Goal: Task Accomplishment & Management: Manage account settings

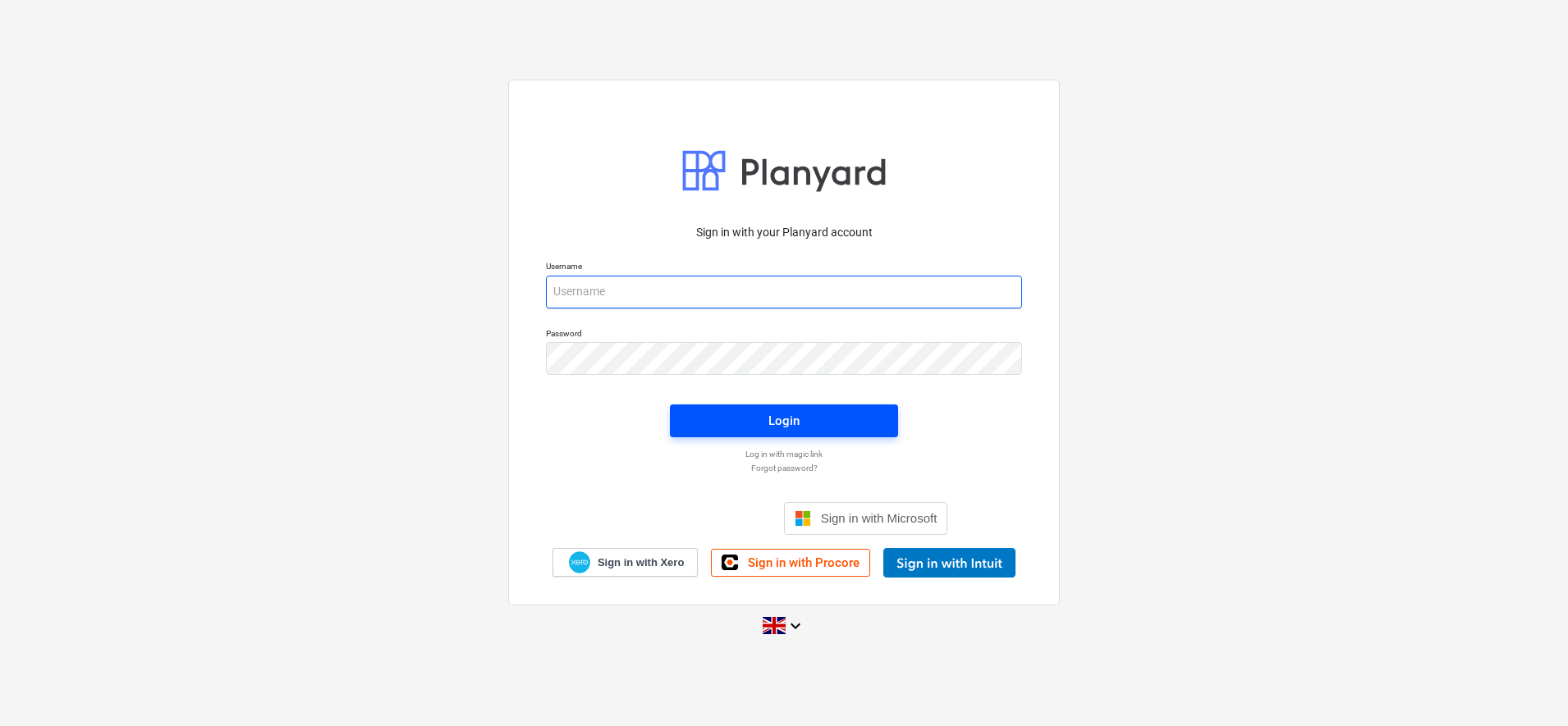
type input "[PERSON_NAME][EMAIL_ADDRESS][DOMAIN_NAME]"
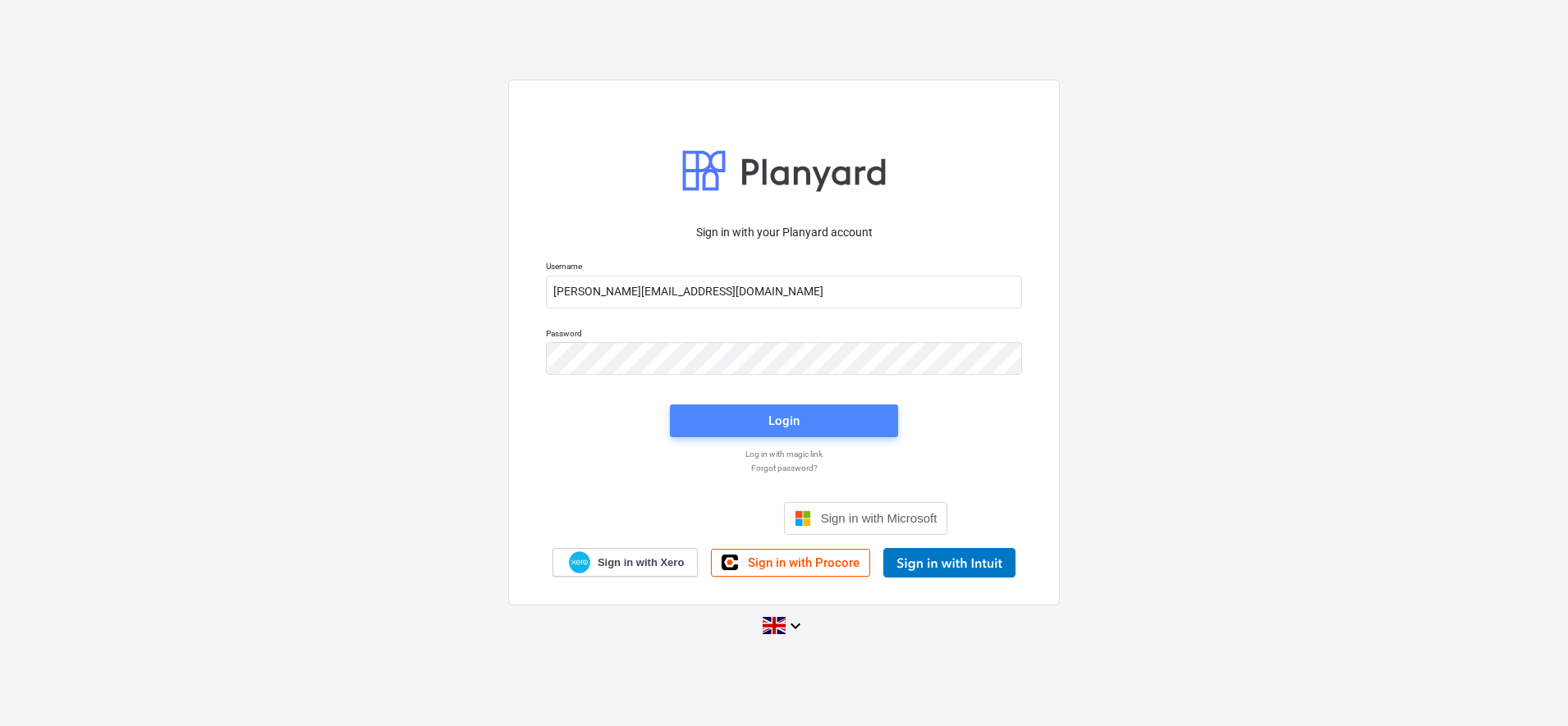
click at [788, 410] on div "Login" at bounding box center [783, 421] width 32 height 21
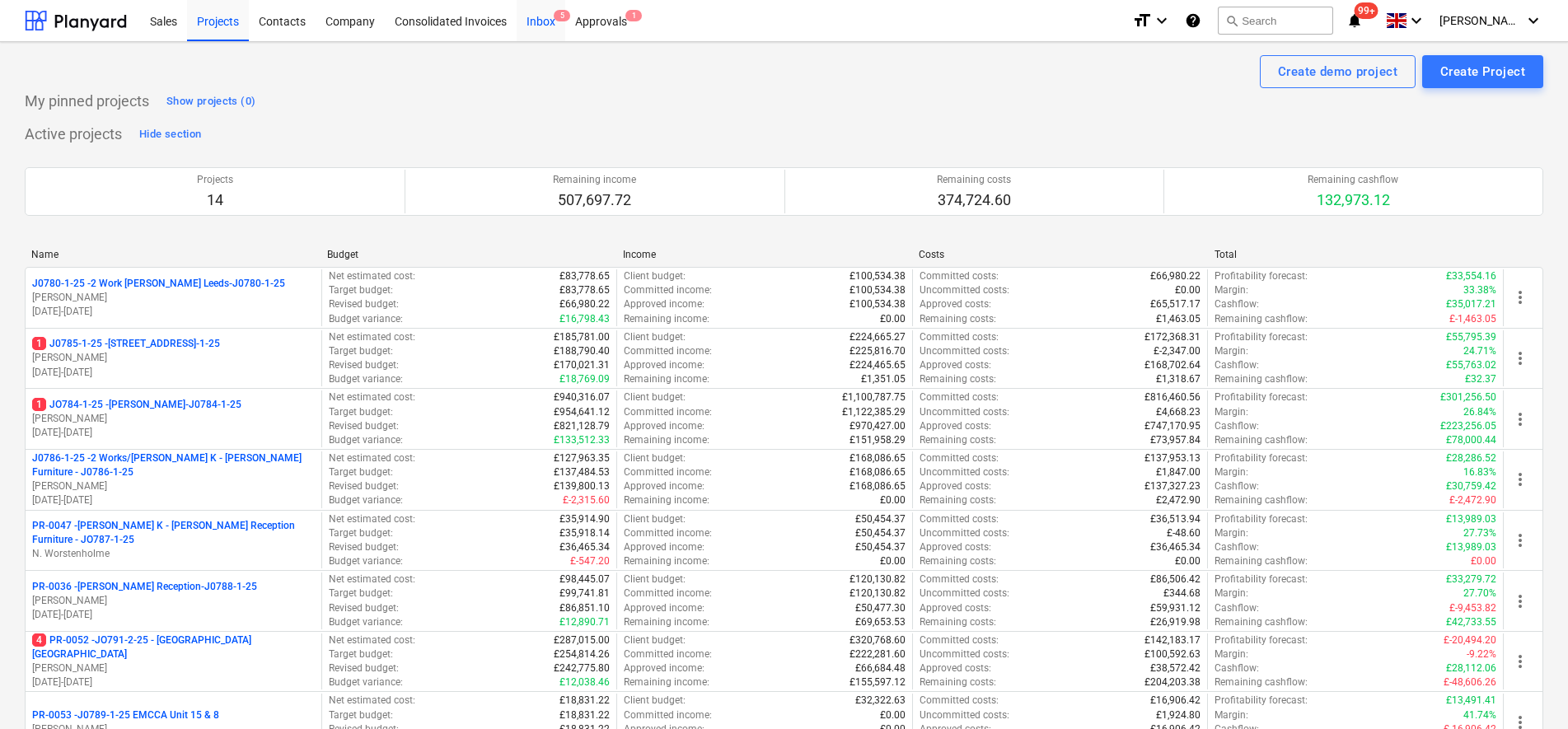
click at [541, 13] on div "Inbox 5" at bounding box center [540, 20] width 49 height 42
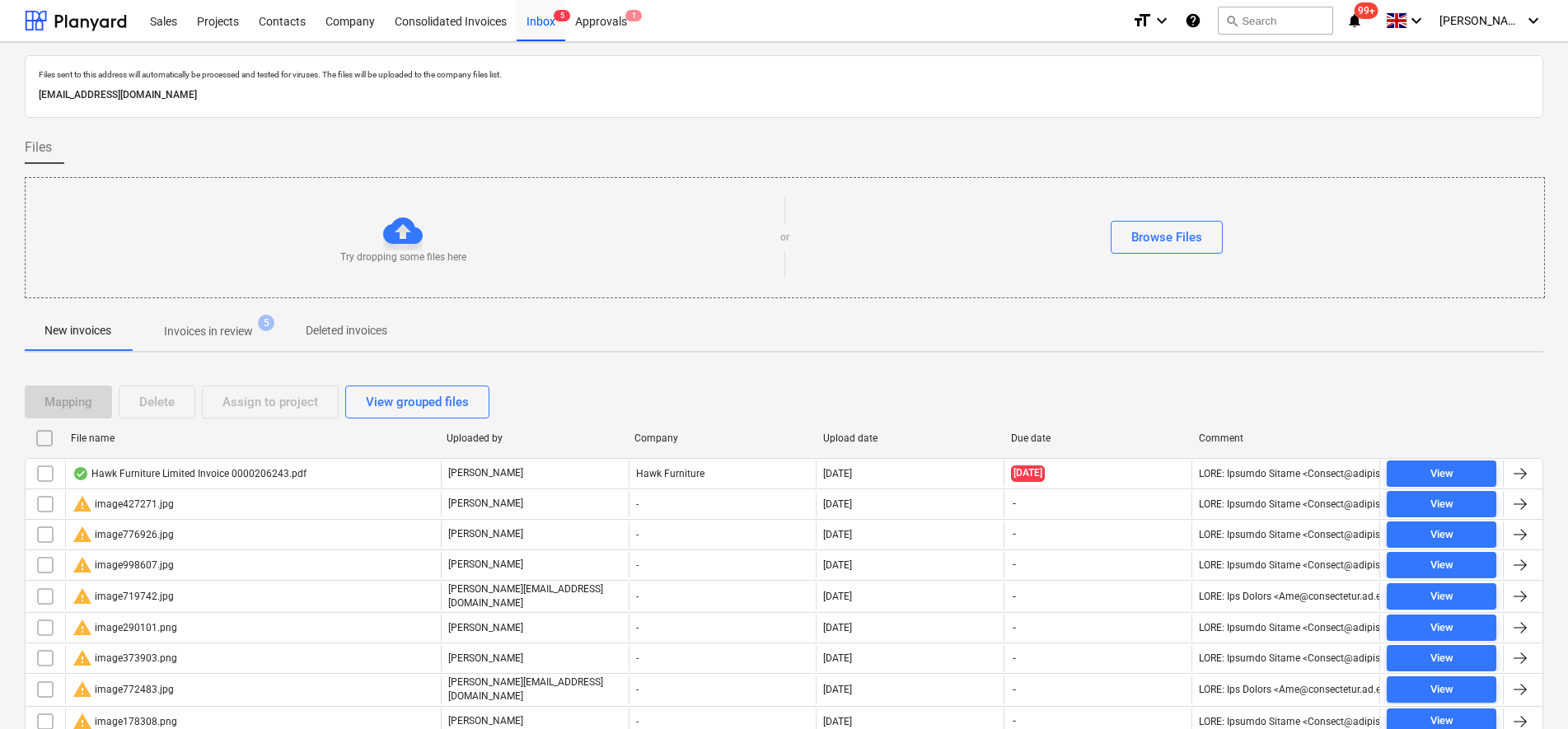
click at [39, 441] on input "checkbox" at bounding box center [45, 438] width 27 height 27
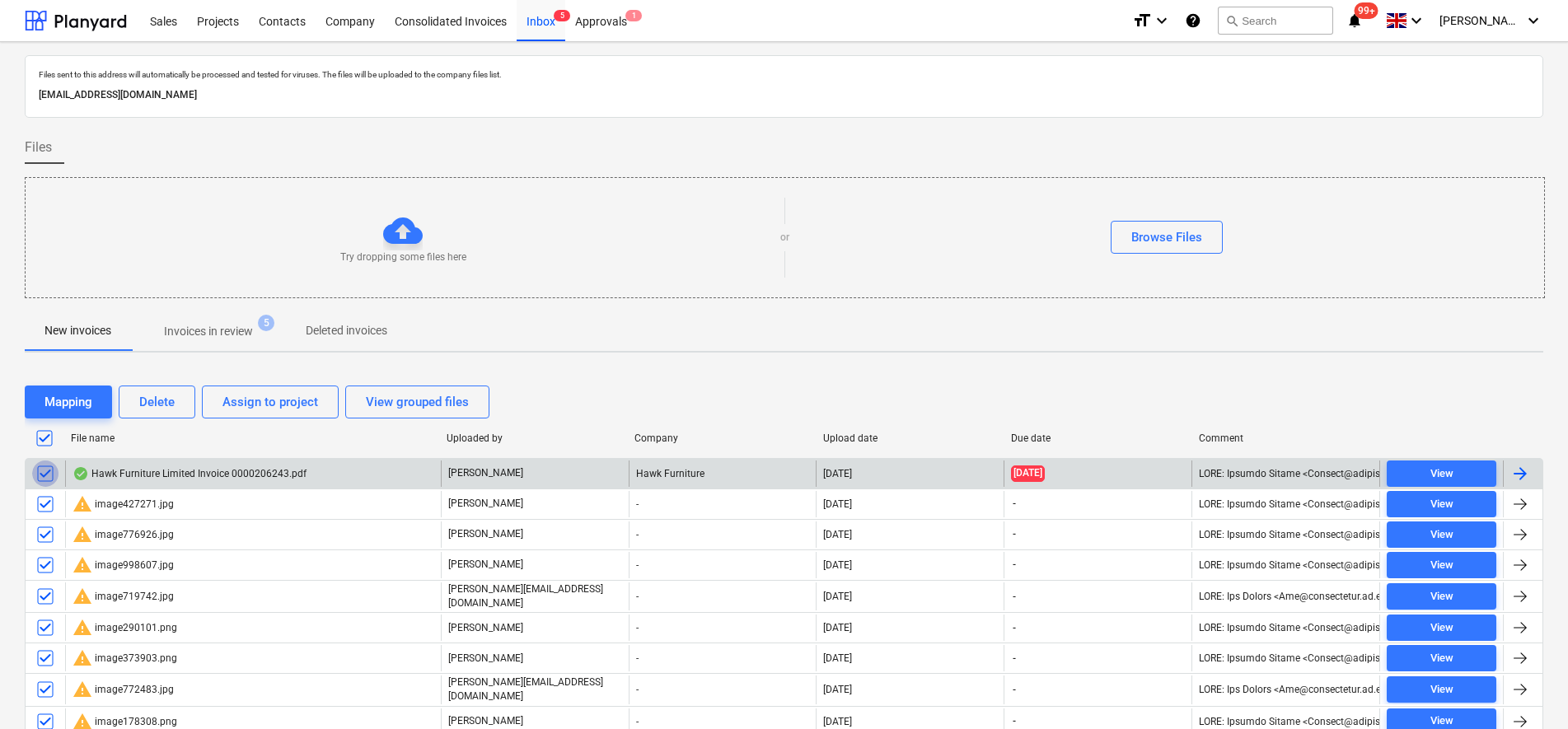
click at [45, 476] on input "checkbox" at bounding box center [45, 474] width 27 height 27
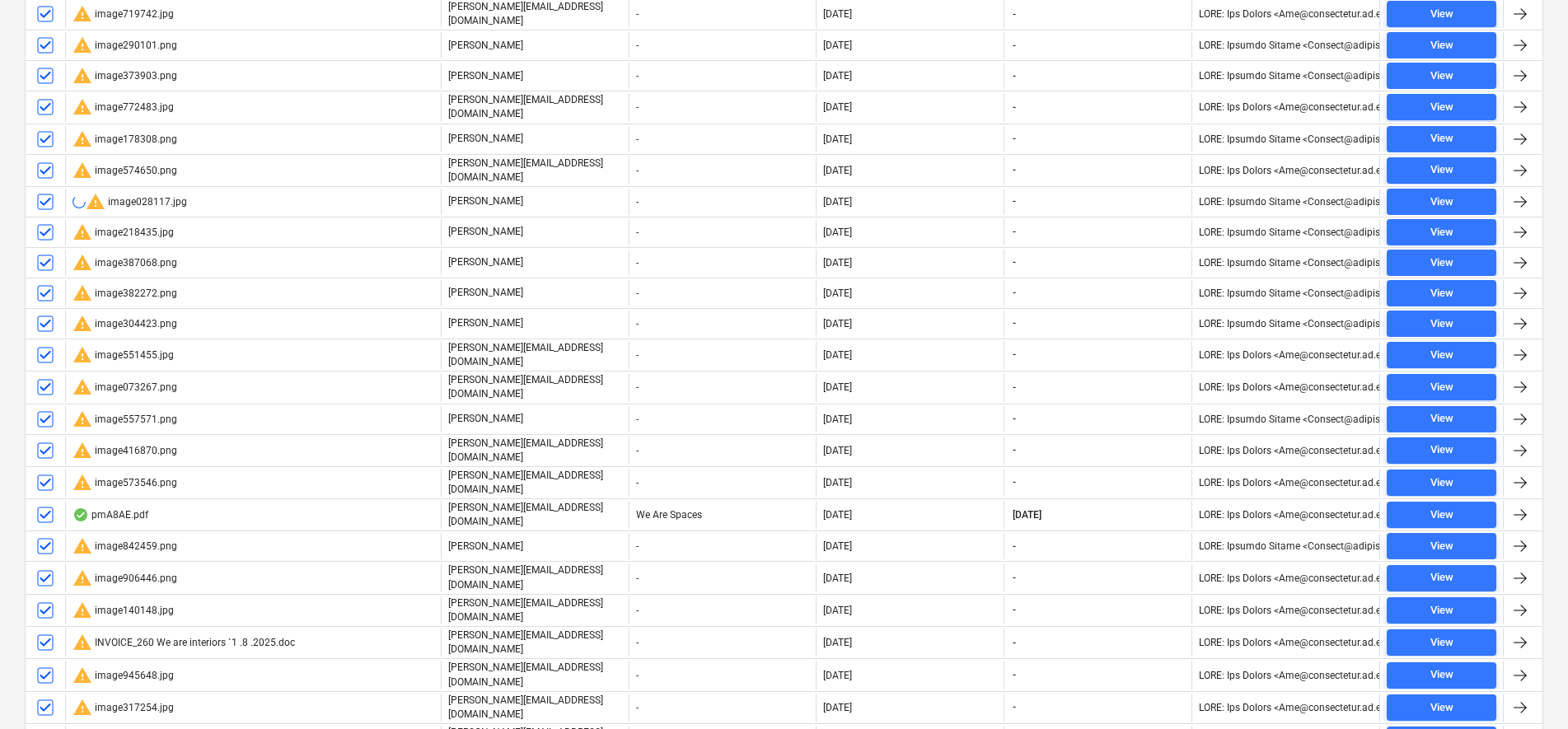
scroll to position [588, 0]
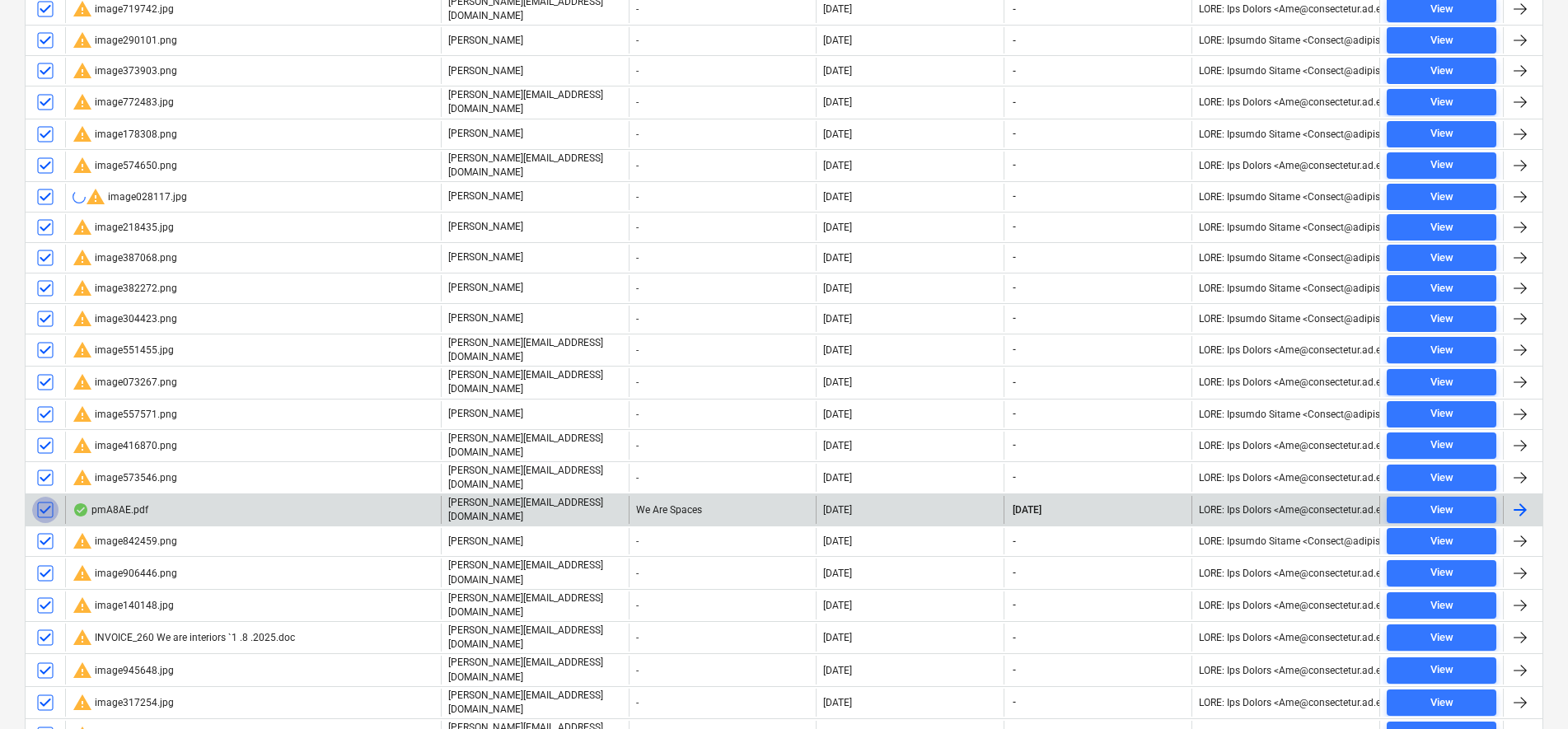
click at [42, 497] on input "checkbox" at bounding box center [45, 510] width 27 height 27
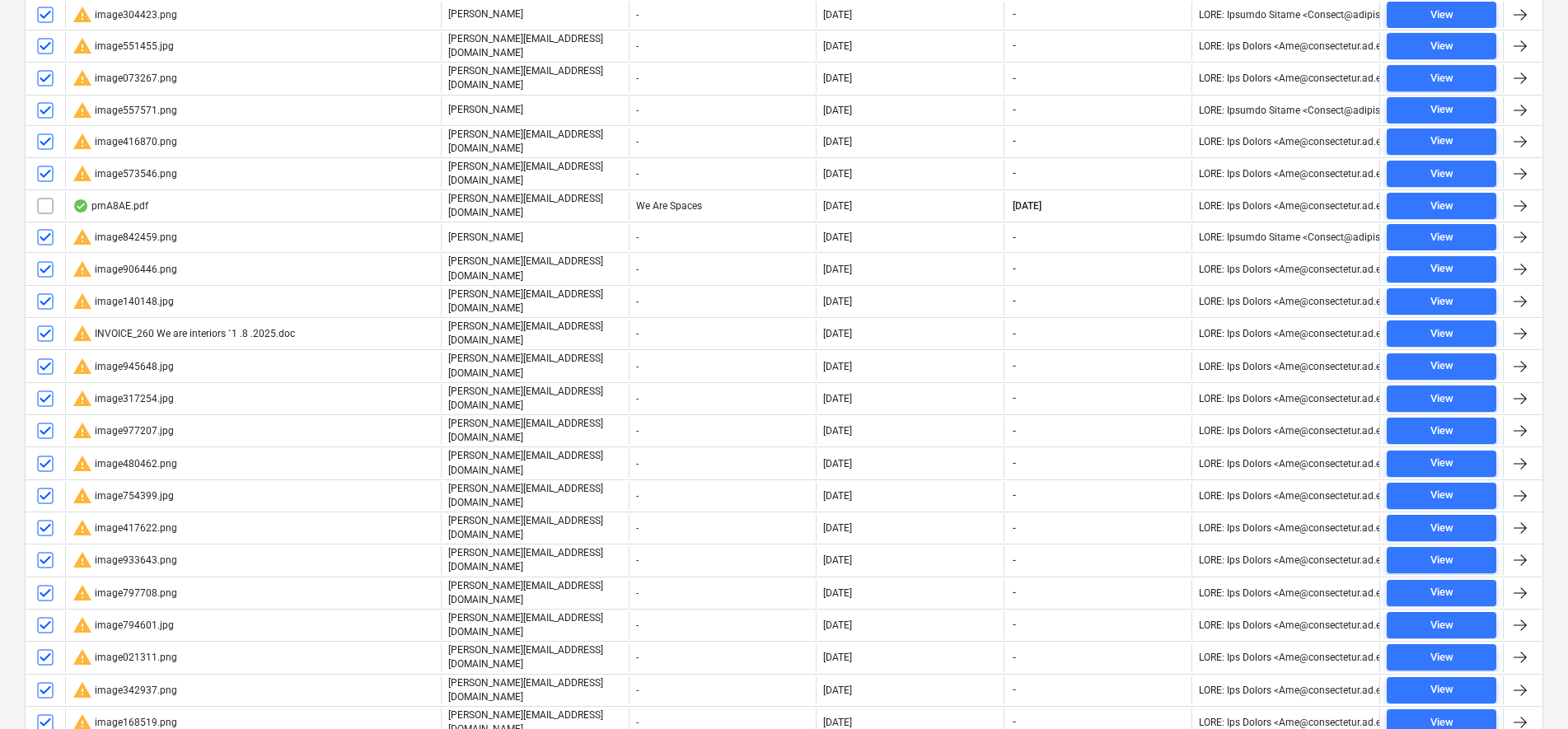
scroll to position [871, 0]
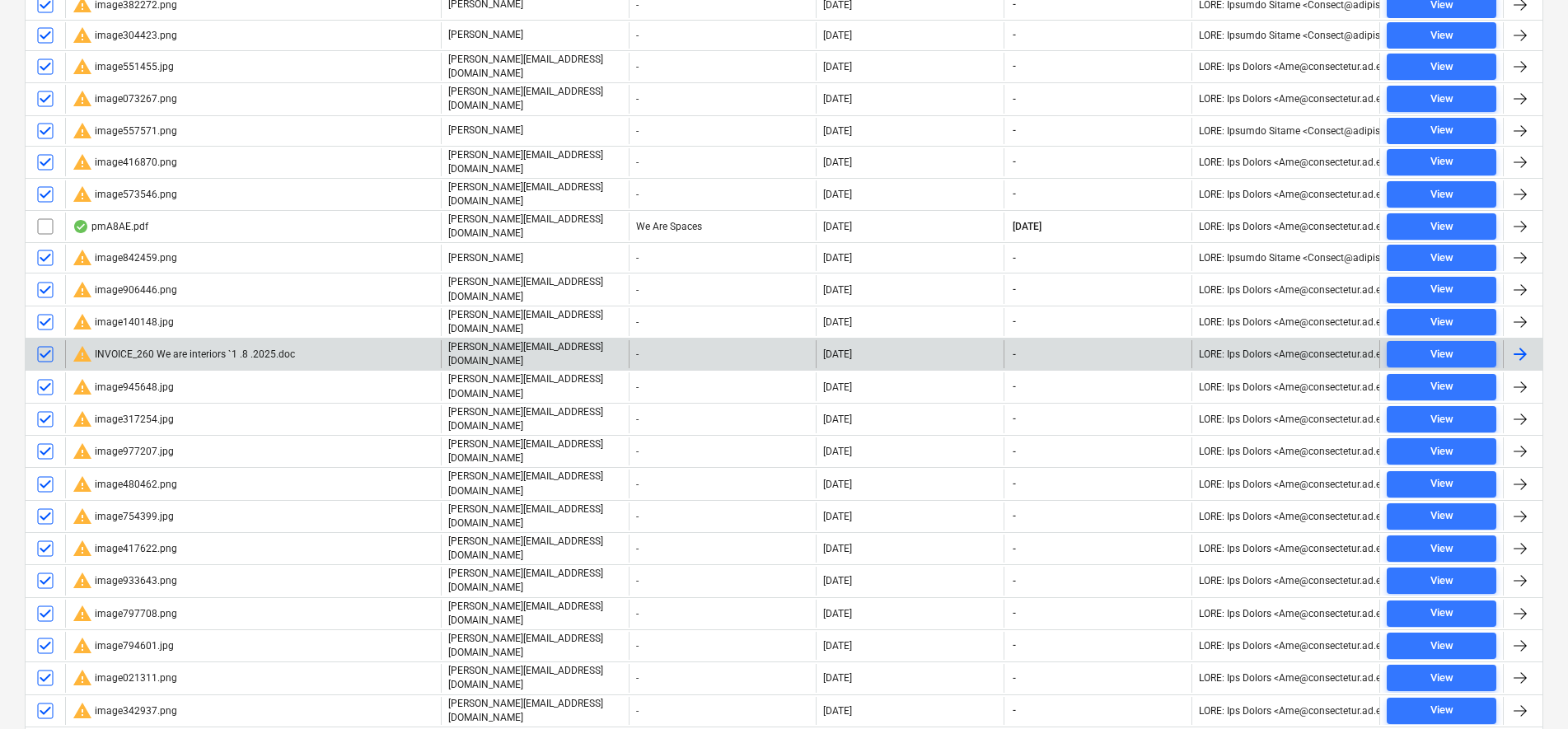
click at [39, 341] on input "checkbox" at bounding box center [45, 354] width 27 height 27
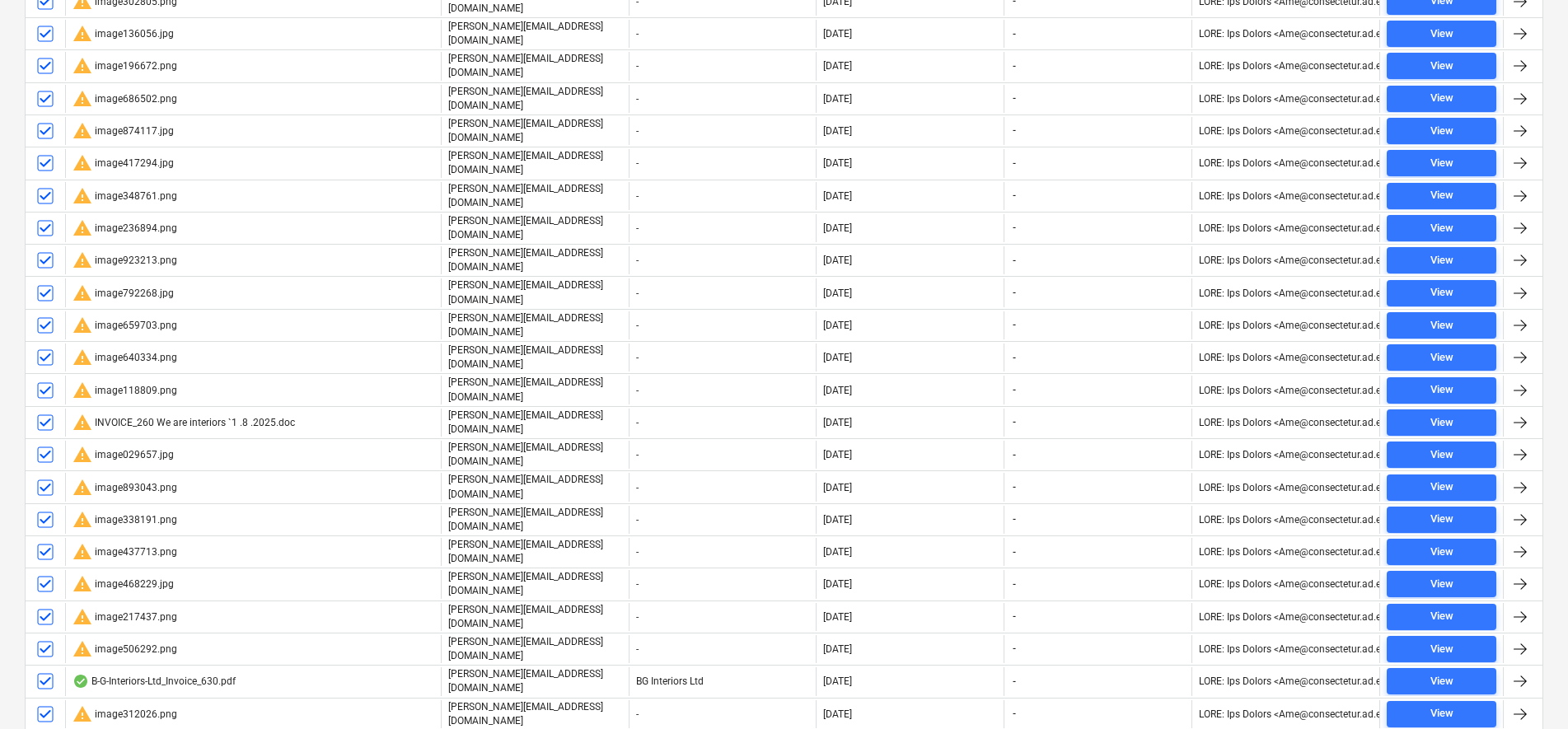
scroll to position [1915, 0]
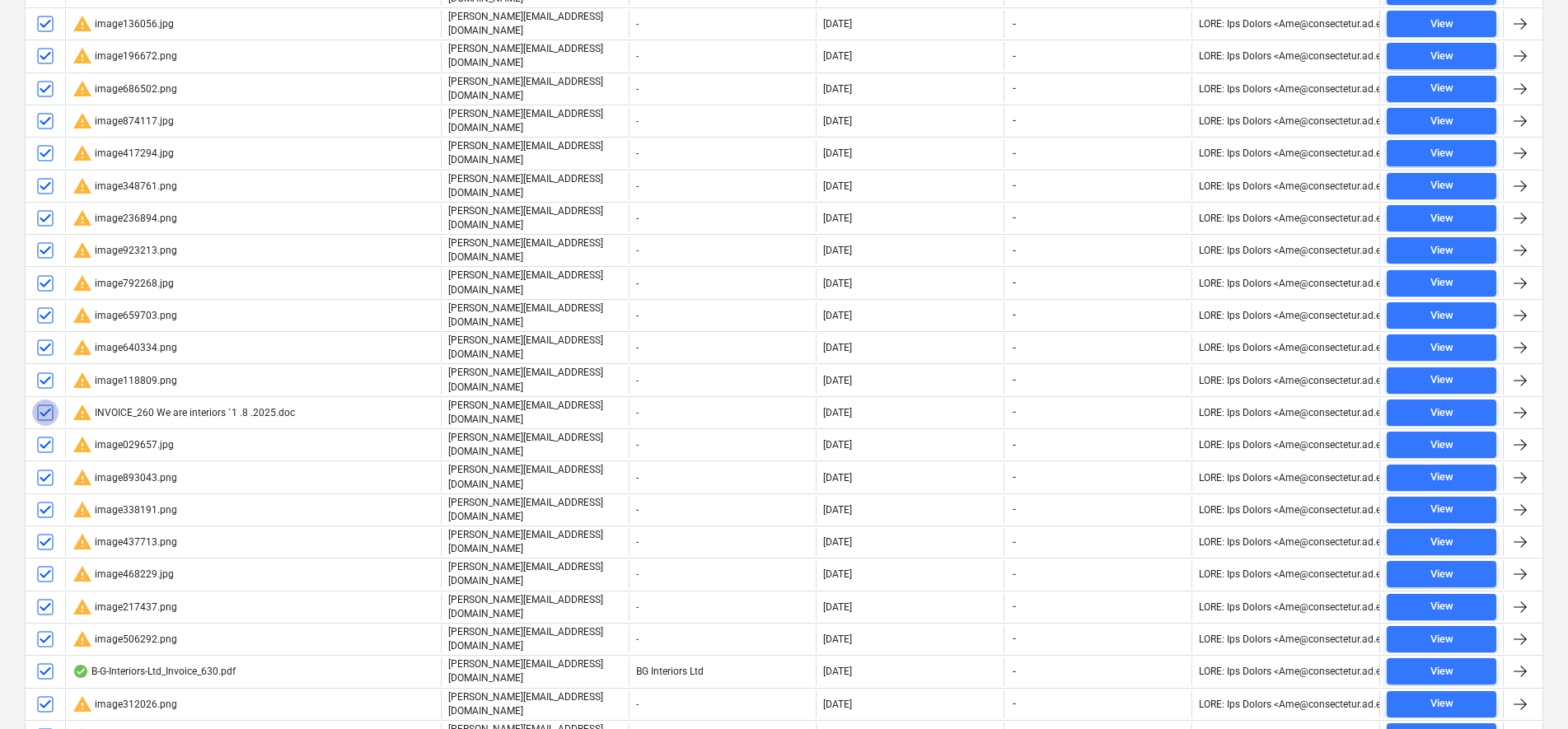
click at [45, 400] on input "checkbox" at bounding box center [45, 413] width 27 height 27
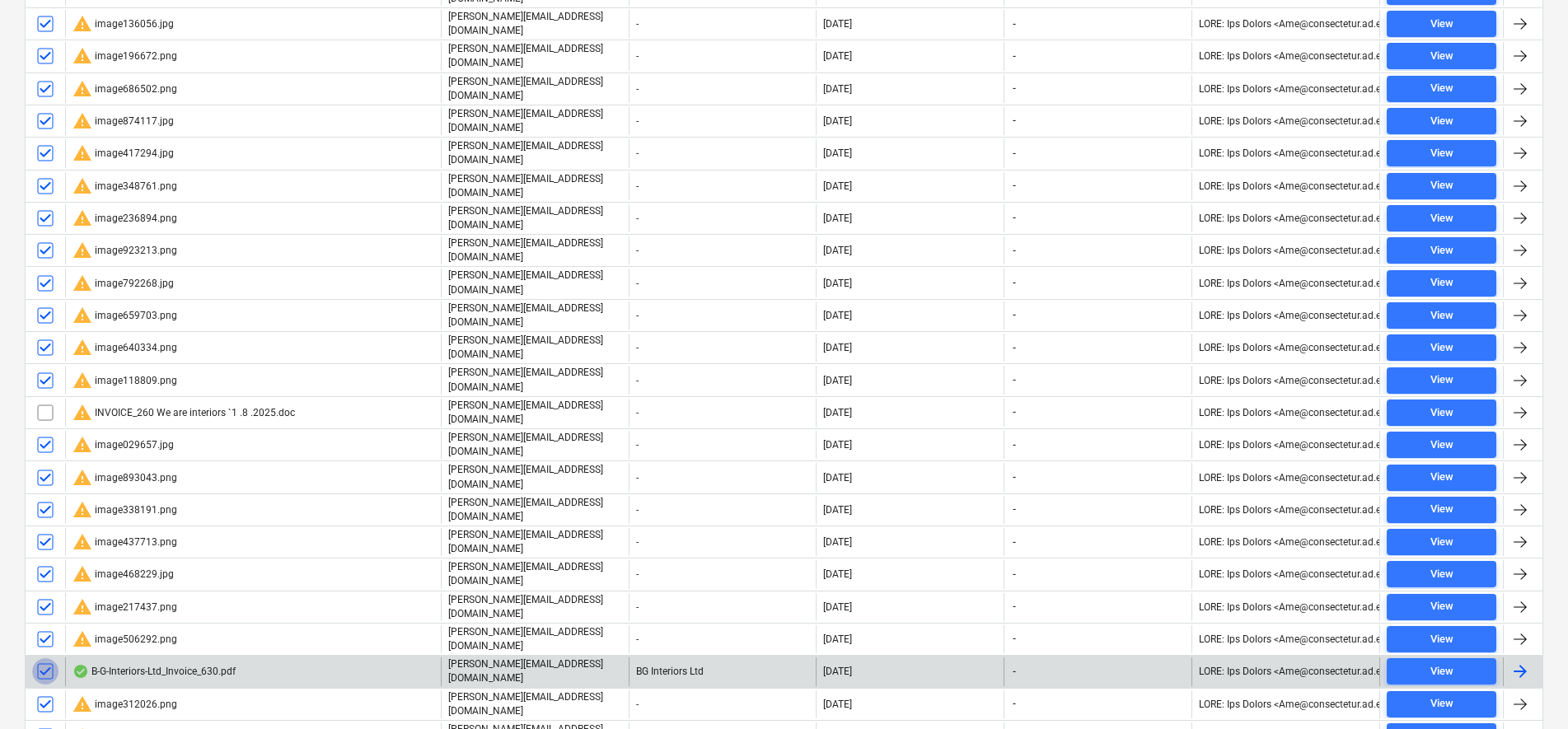
click at [44, 659] on input "checkbox" at bounding box center [45, 672] width 27 height 27
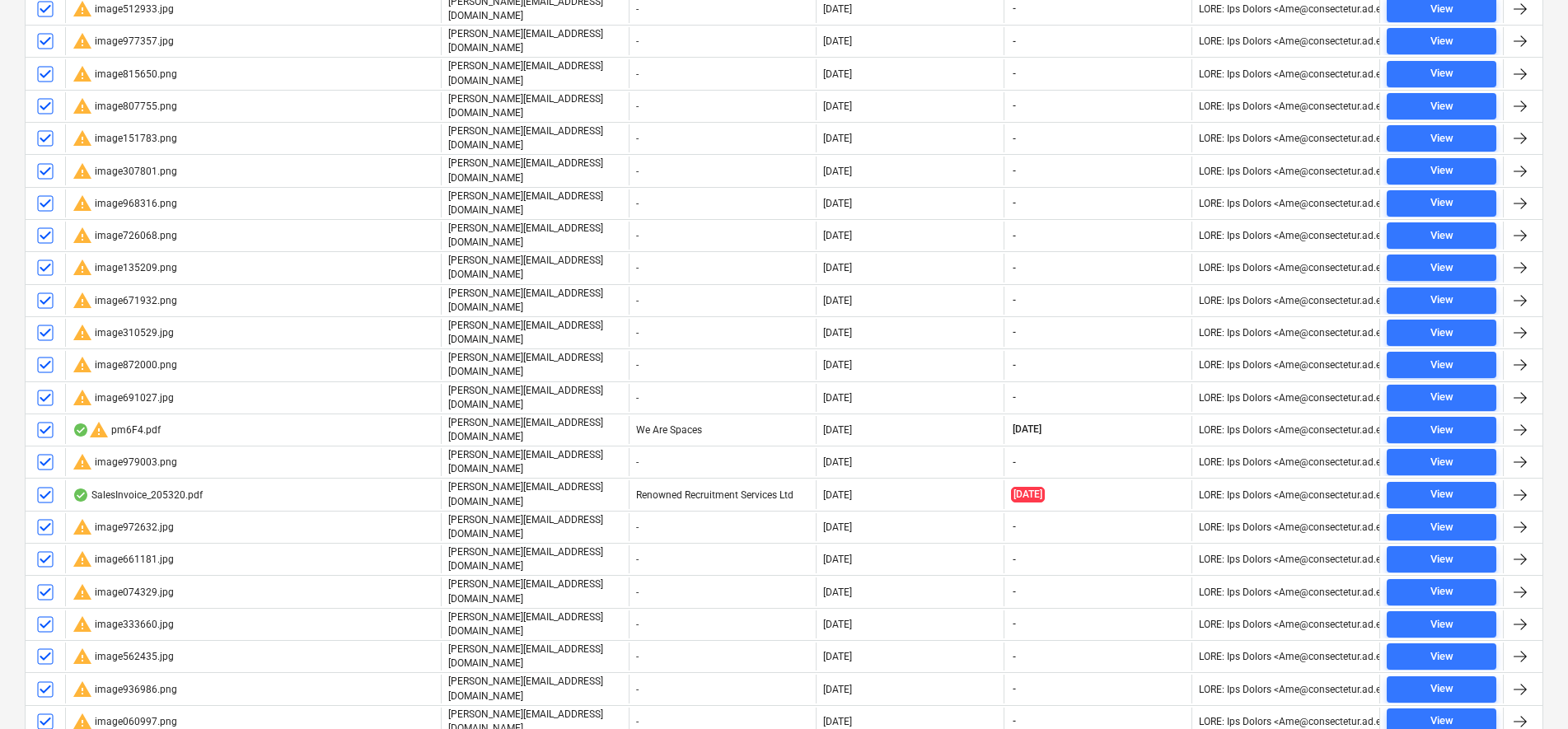
scroll to position [2755, 0]
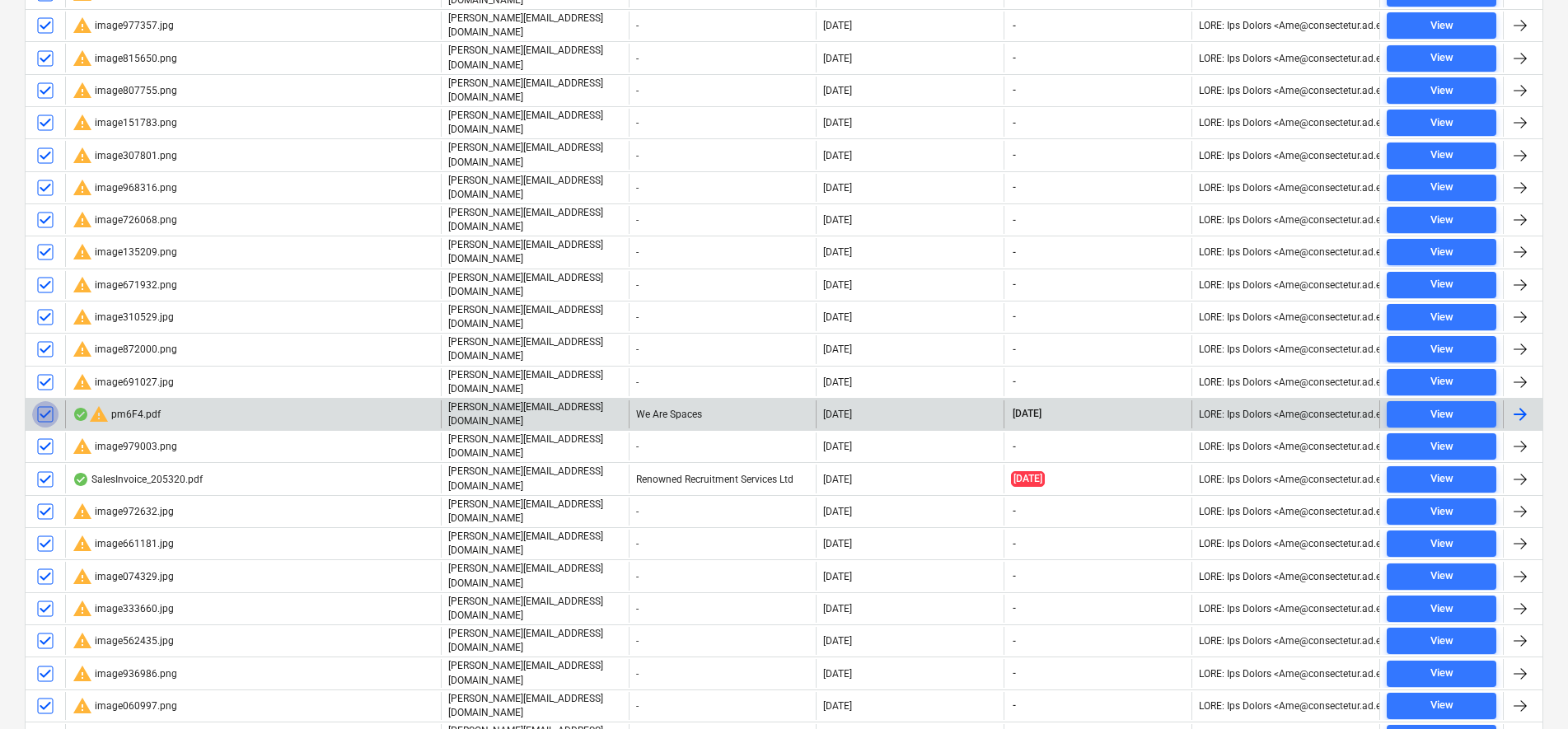
click at [41, 402] on input "checkbox" at bounding box center [45, 415] width 27 height 27
click at [48, 467] on input "checkbox" at bounding box center [45, 480] width 27 height 27
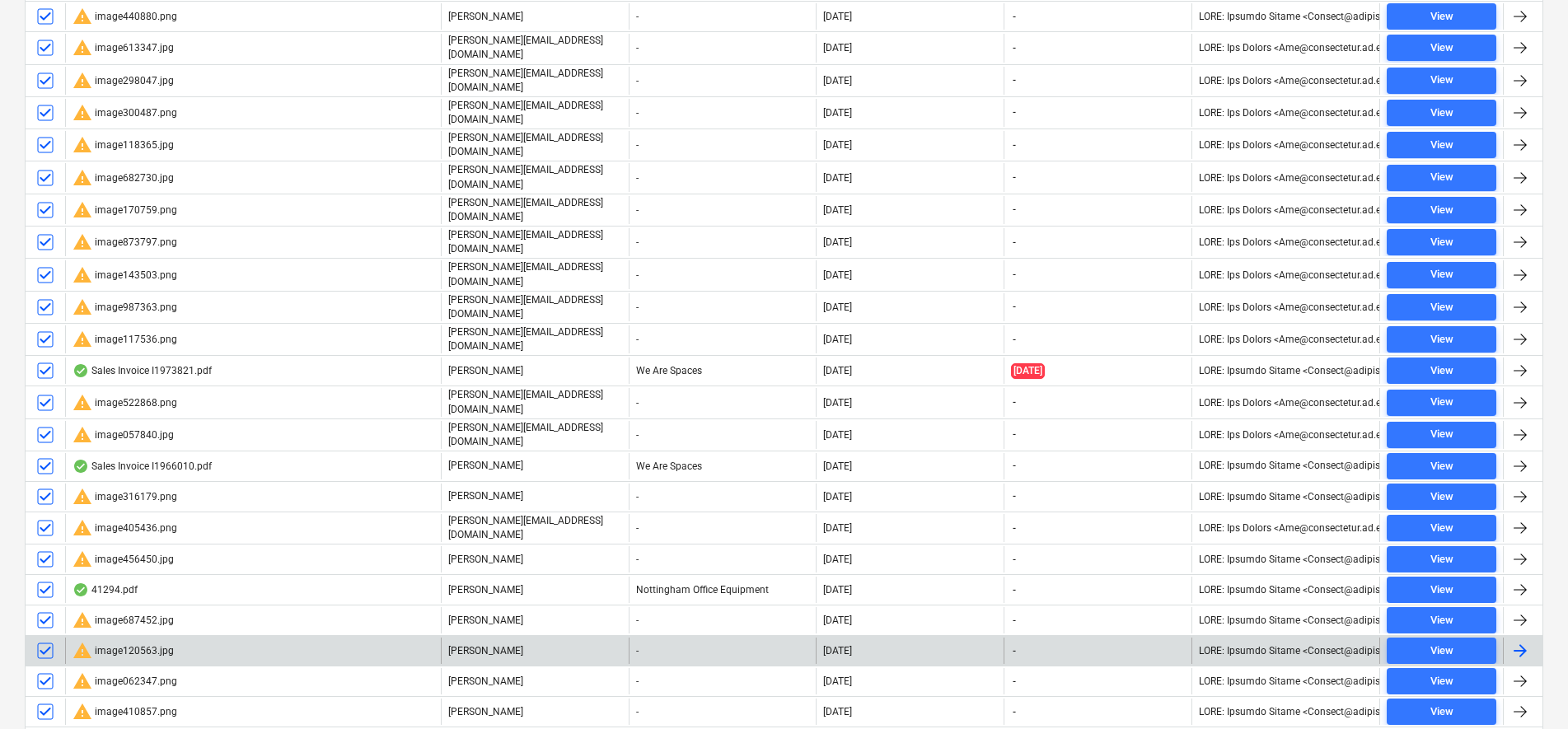
scroll to position [3632, 0]
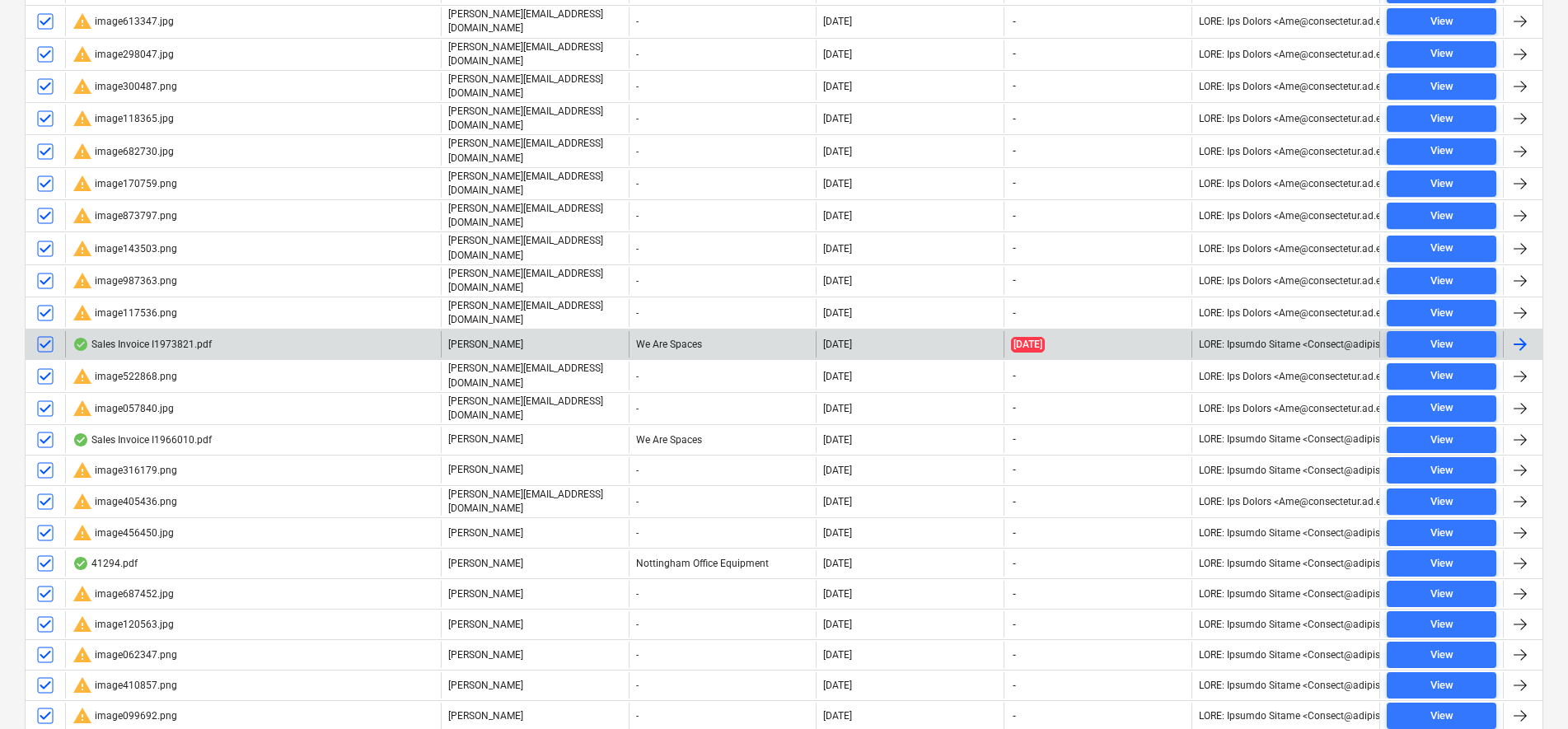
click at [40, 332] on input "checkbox" at bounding box center [45, 344] width 27 height 27
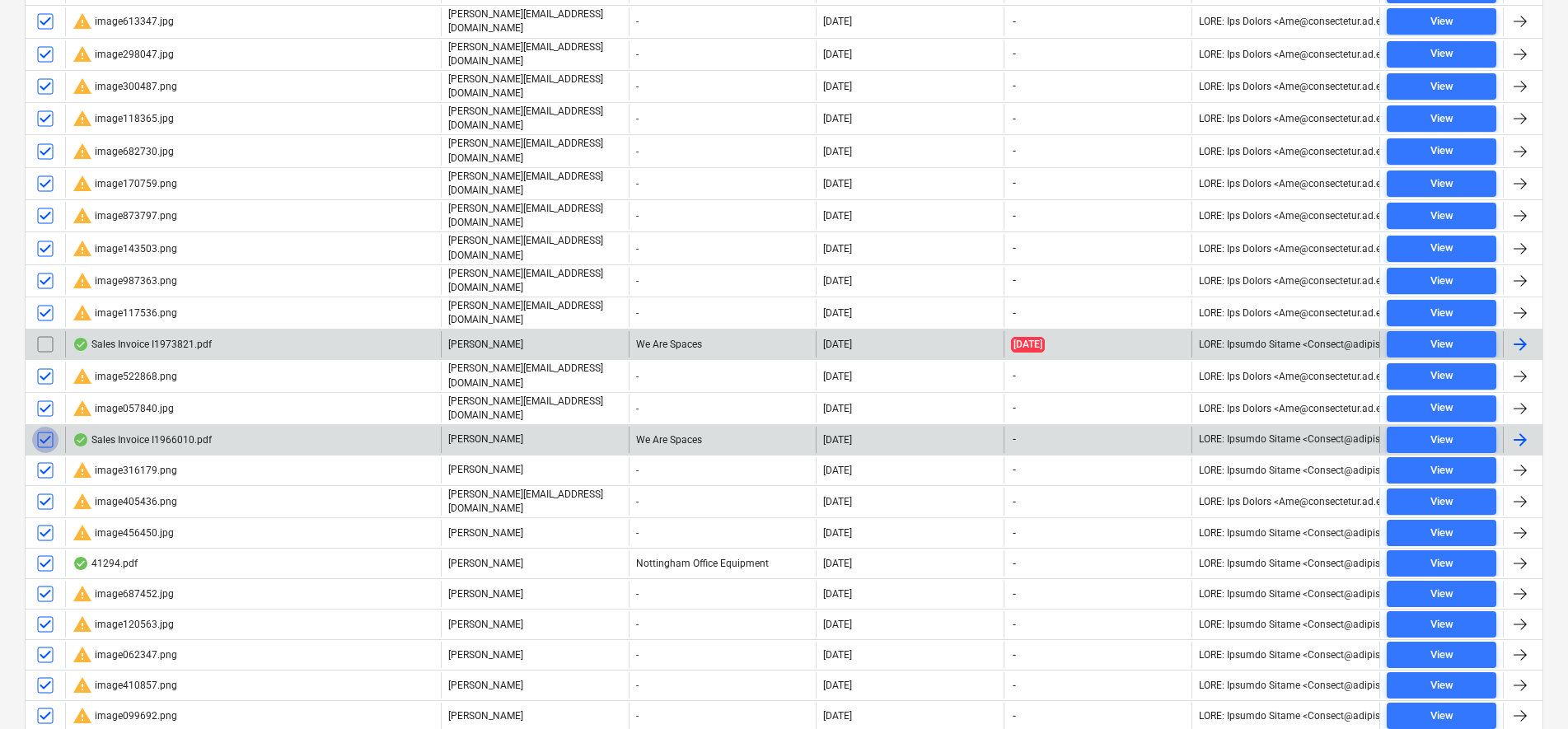
click at [44, 427] on input "checkbox" at bounding box center [45, 439] width 27 height 27
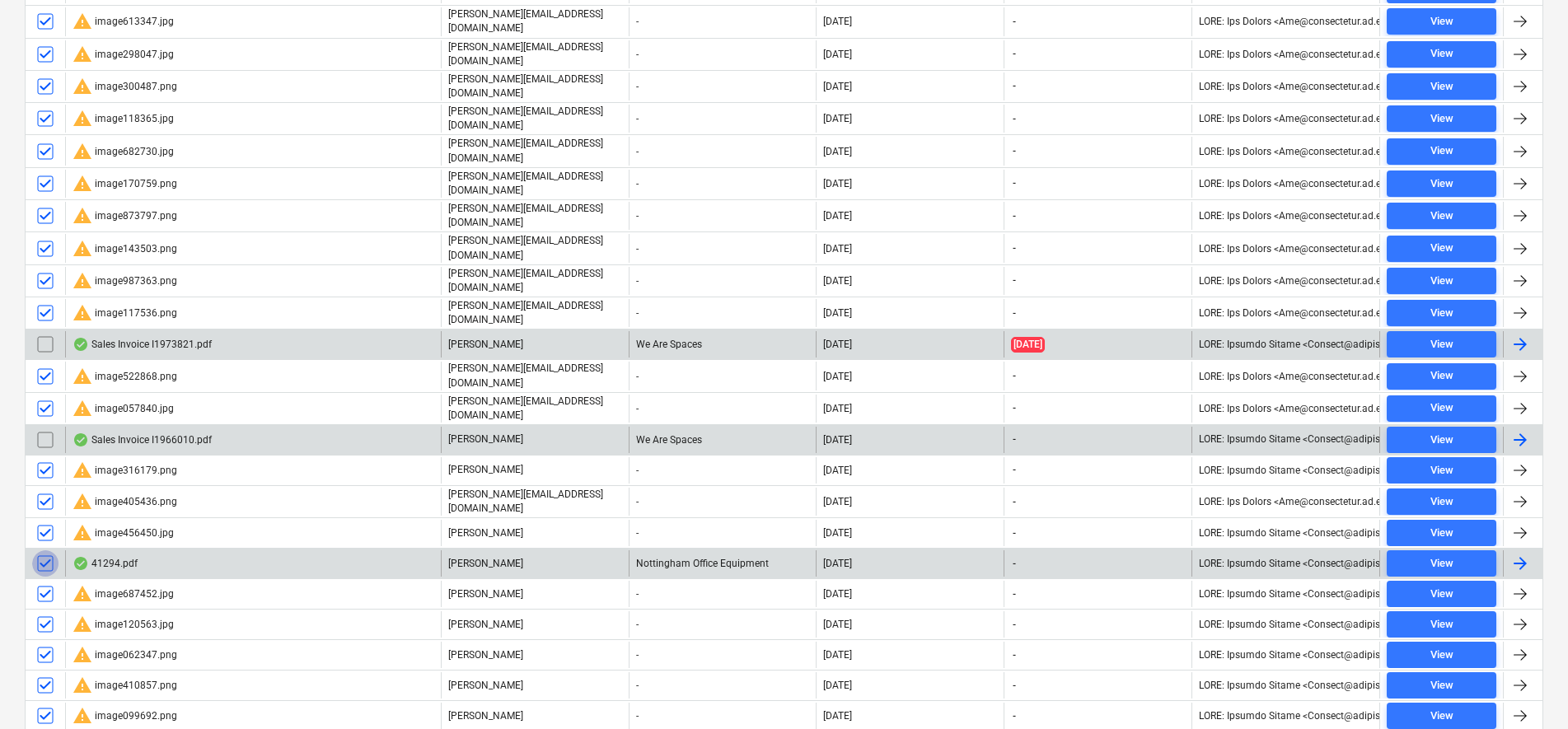
click at [41, 551] on input "checkbox" at bounding box center [45, 564] width 27 height 27
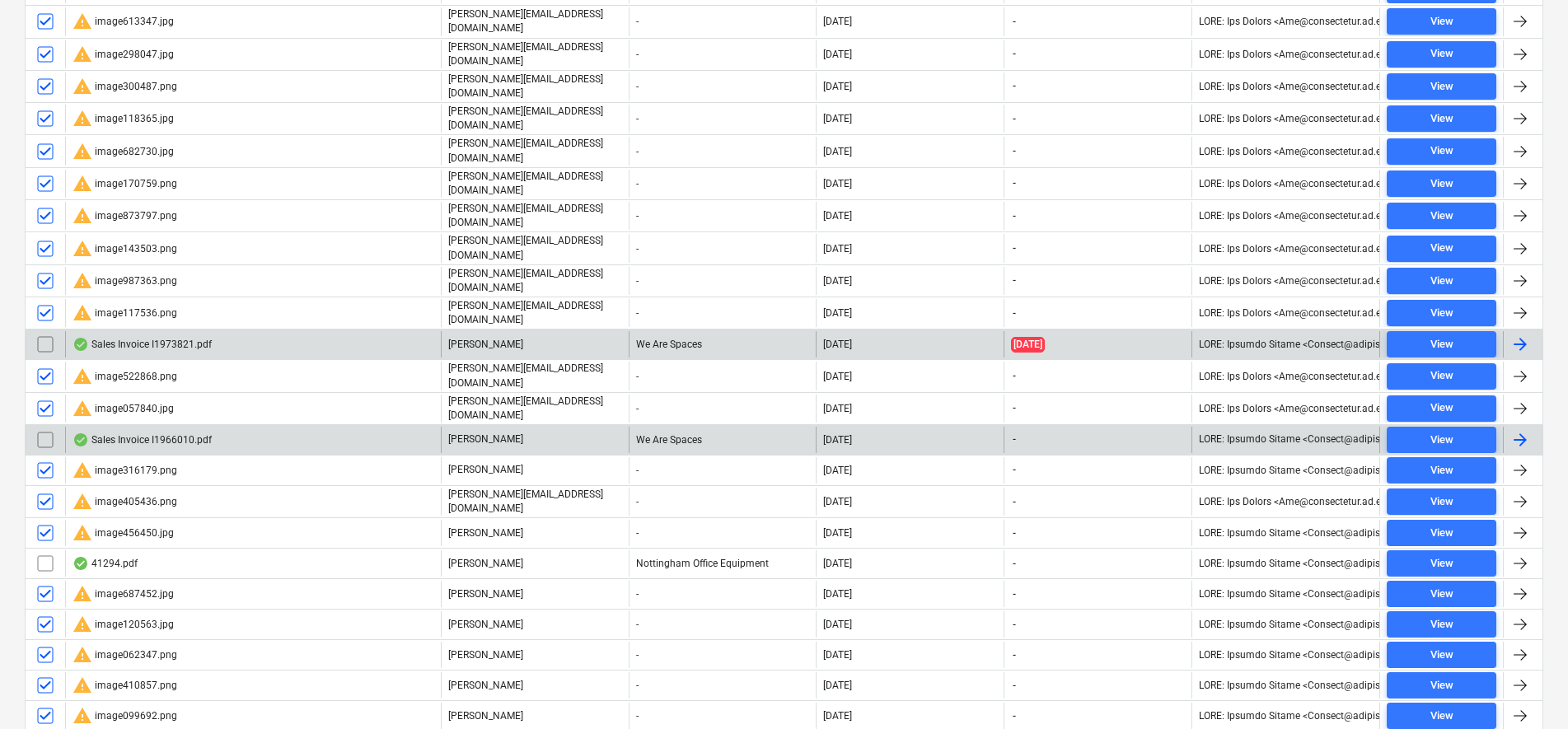
scroll to position [3753, 0]
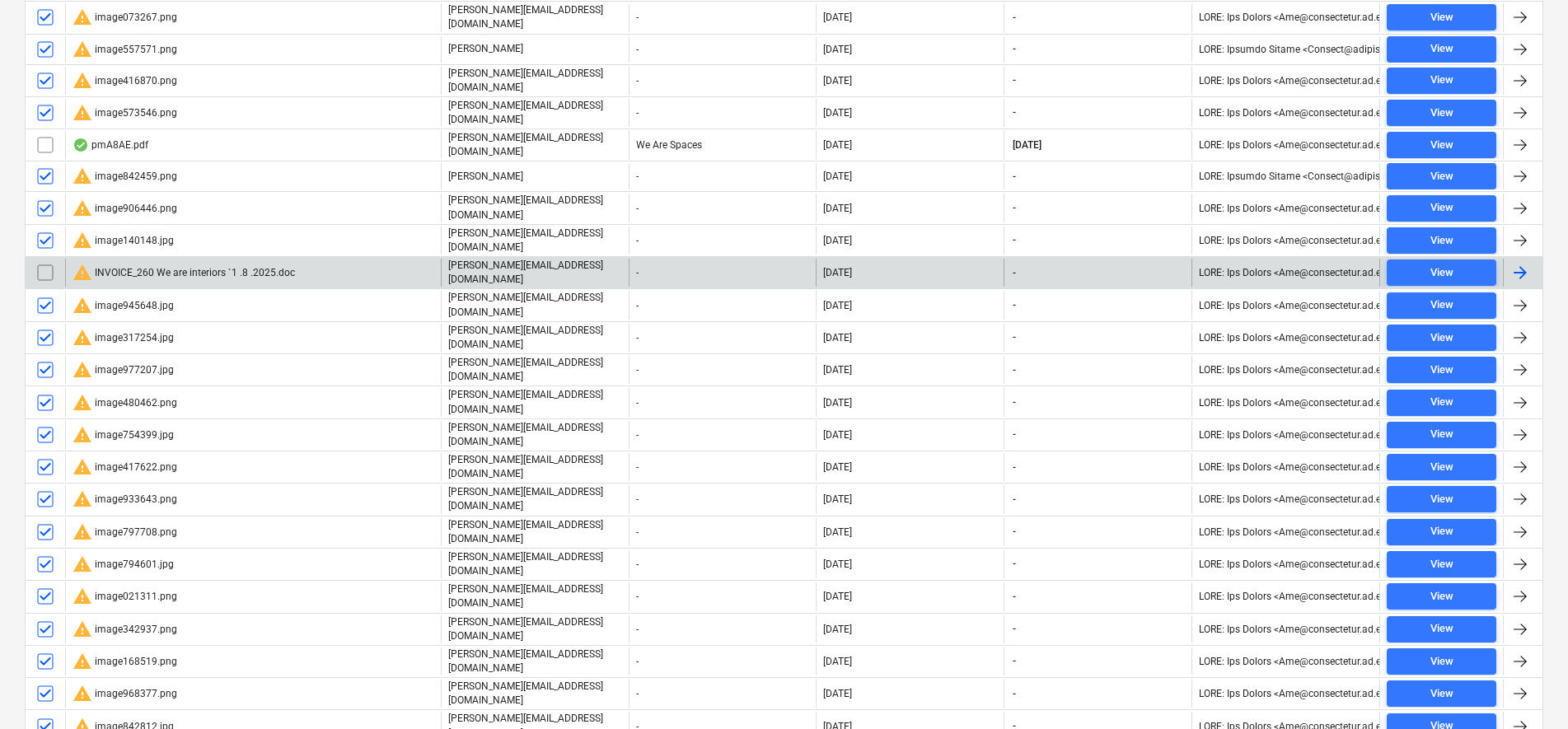
scroll to position [0, 0]
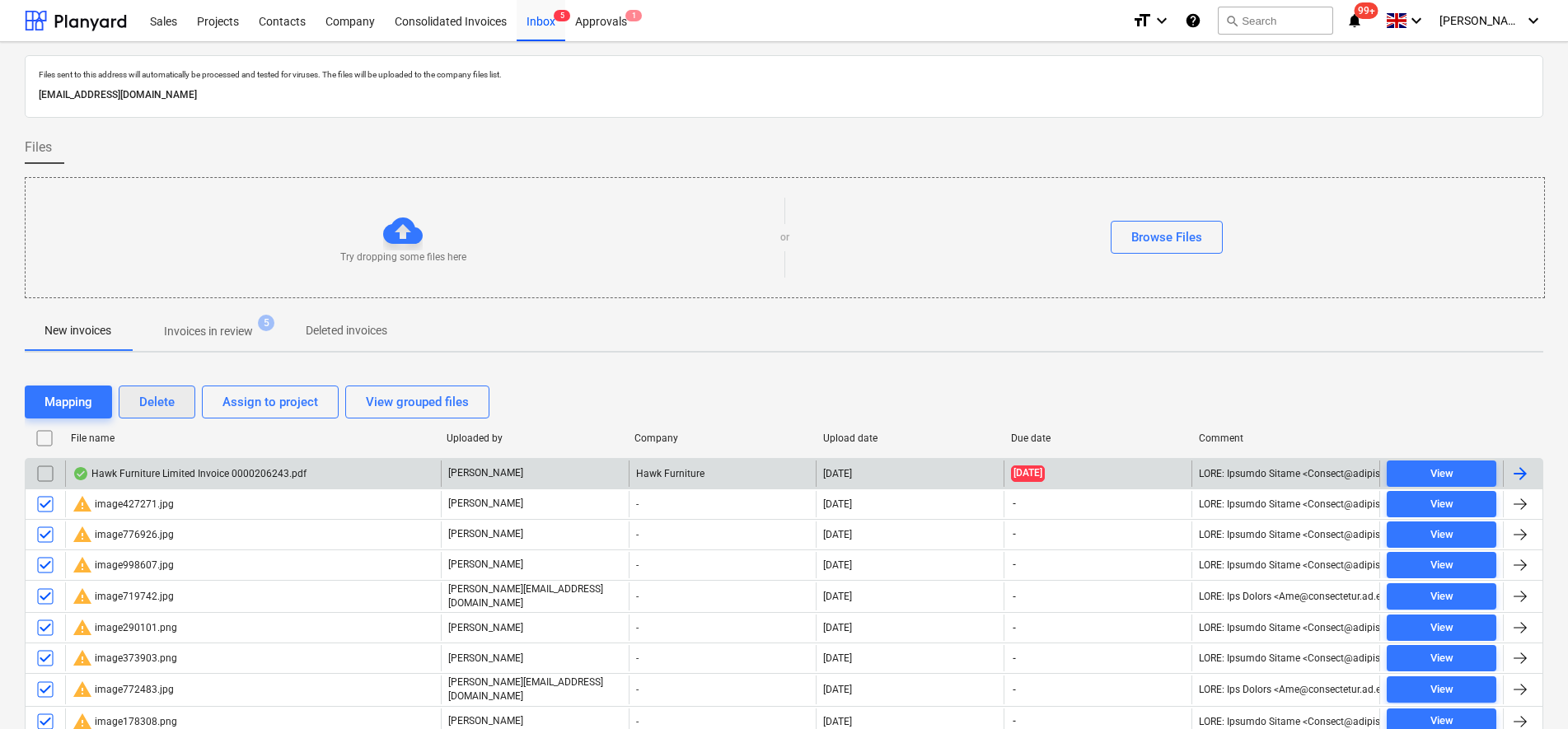
click at [161, 402] on div "Delete" at bounding box center [157, 402] width 35 height 21
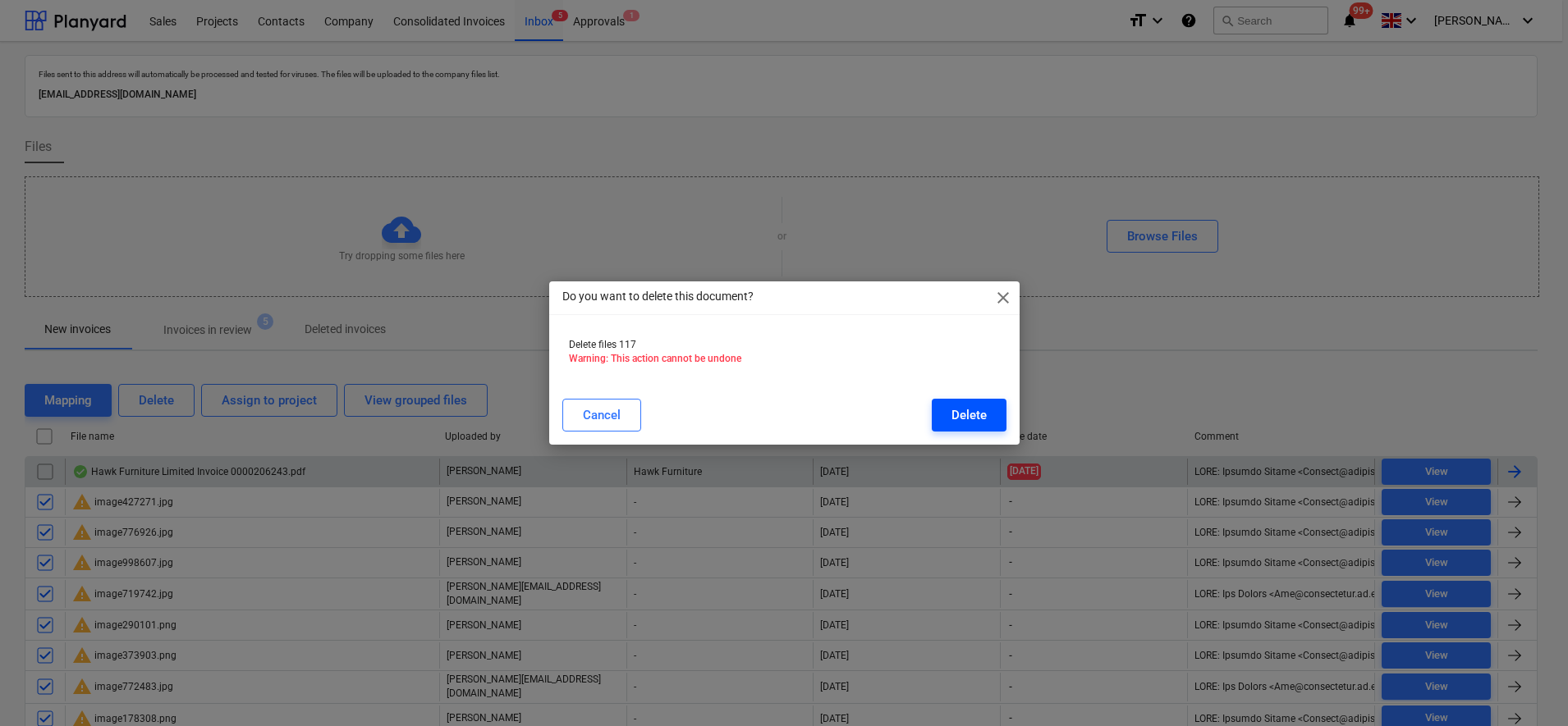
click at [988, 415] on button "Delete" at bounding box center [969, 415] width 75 height 32
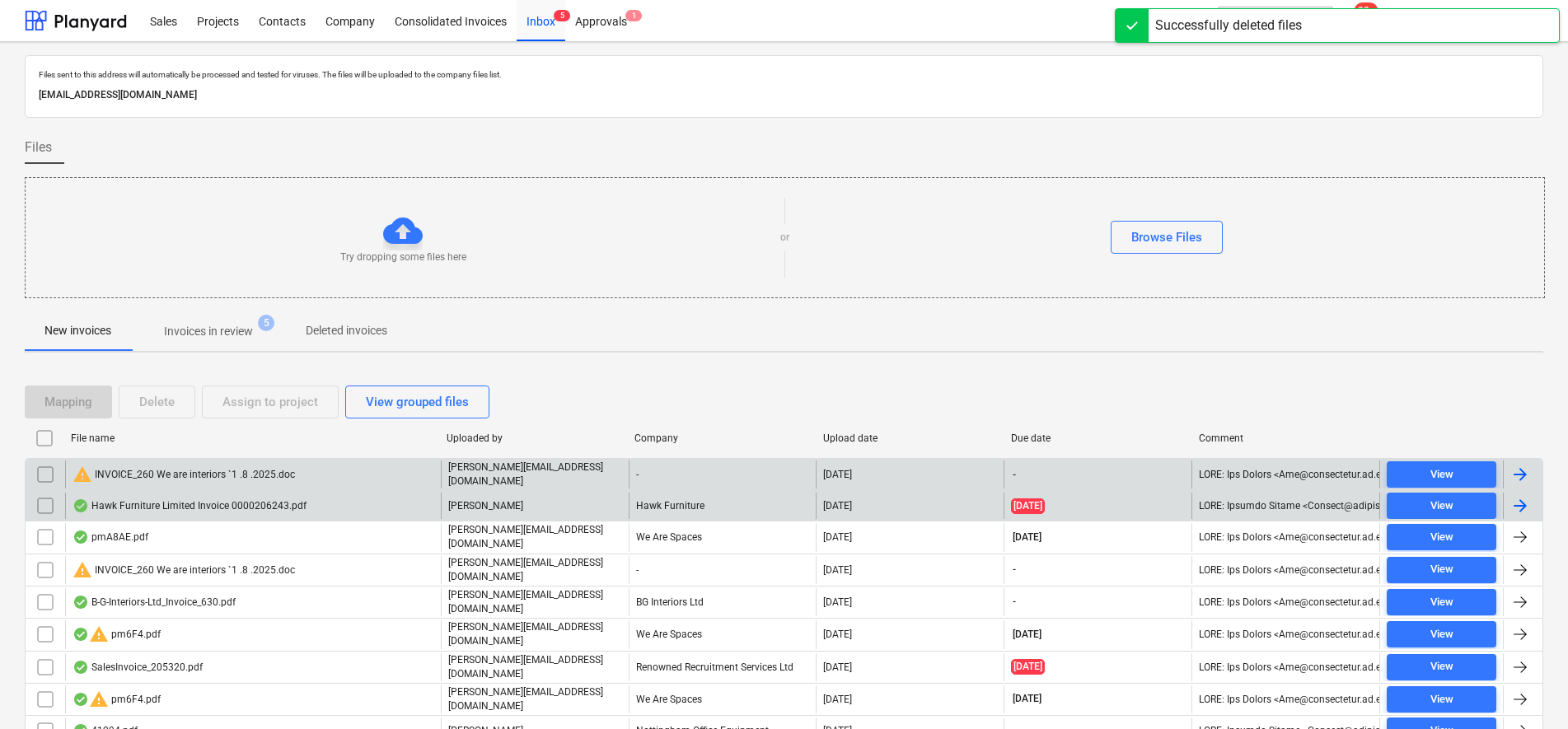
click at [149, 499] on div "Hawk Furniture Limited Invoice 0000206243.pdf" at bounding box center [189, 505] width 234 height 13
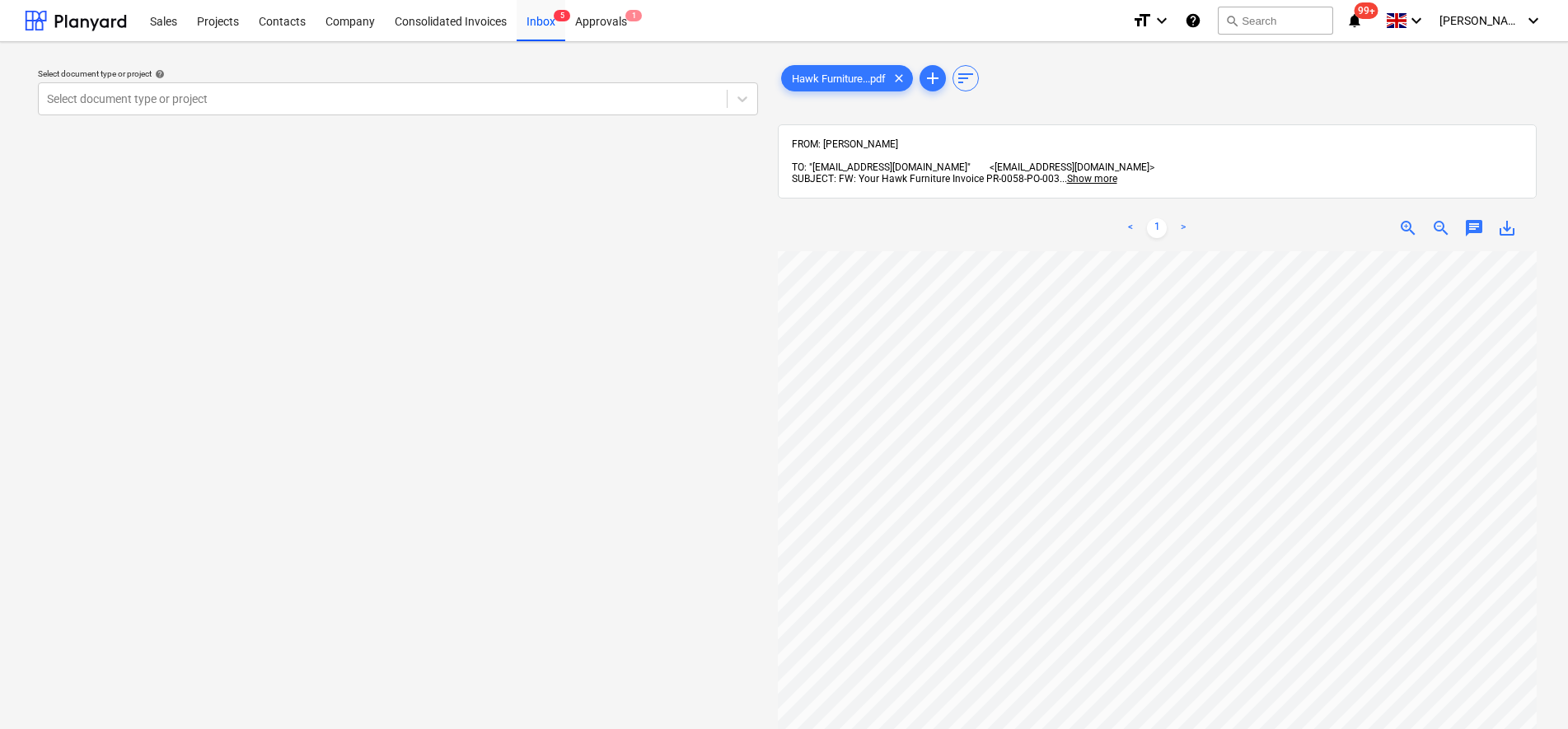
scroll to position [48, 194]
click at [223, 17] on div "Projects" at bounding box center [218, 20] width 62 height 42
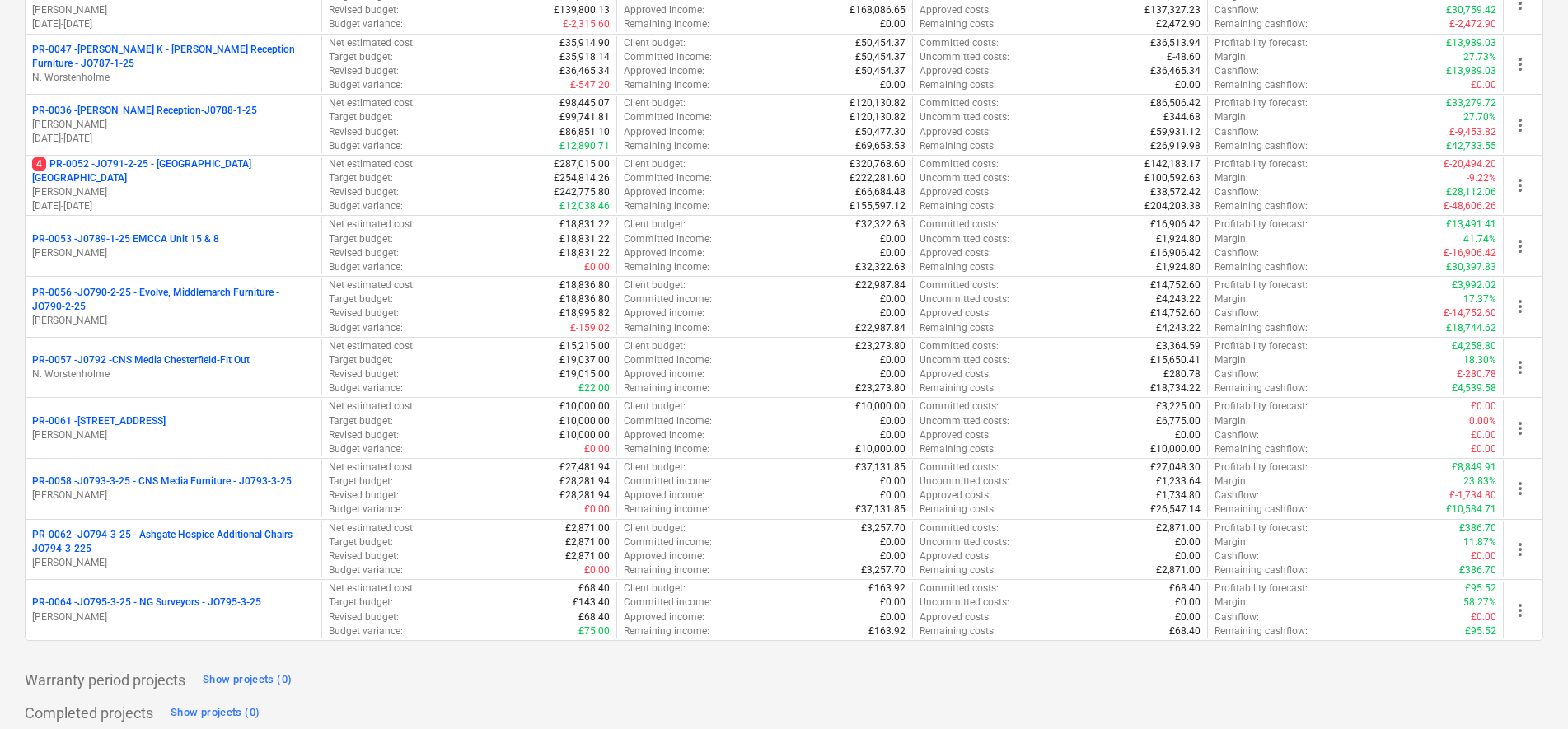
scroll to position [520, 0]
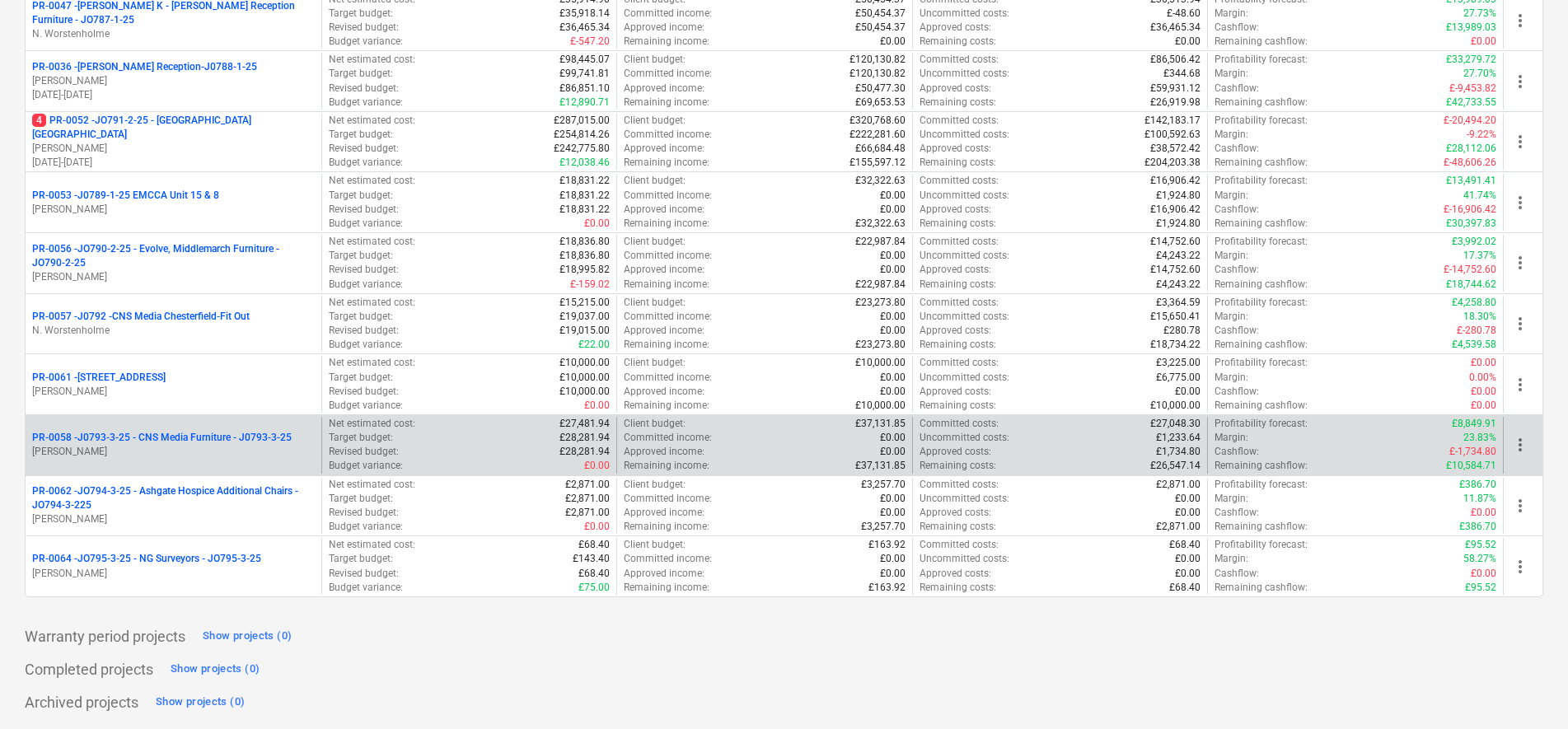
click at [176, 444] on p "PR-0058 - J0793-3-25 - CNS Media Furniture - J0793-3-25" at bounding box center [162, 438] width 259 height 14
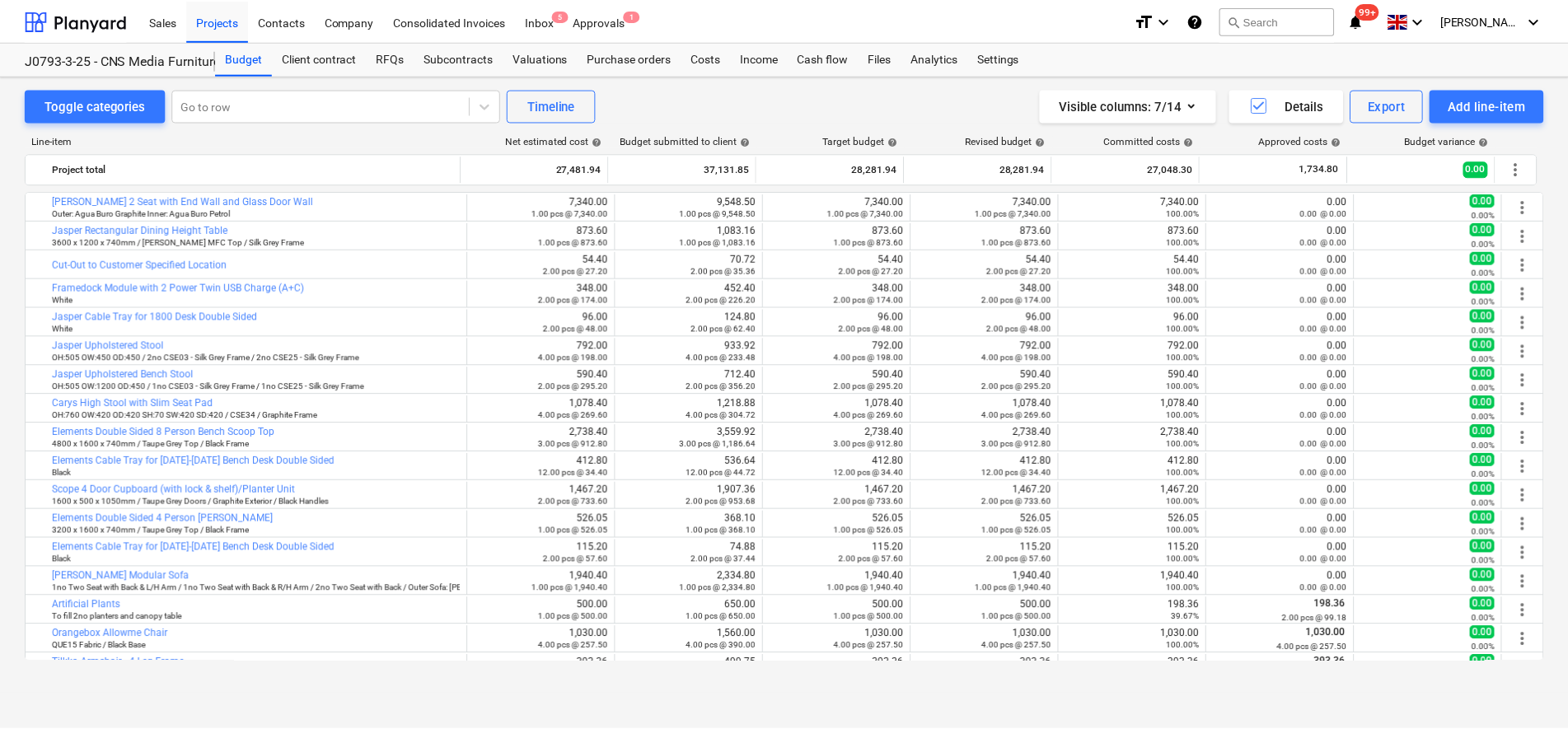
scroll to position [540, 0]
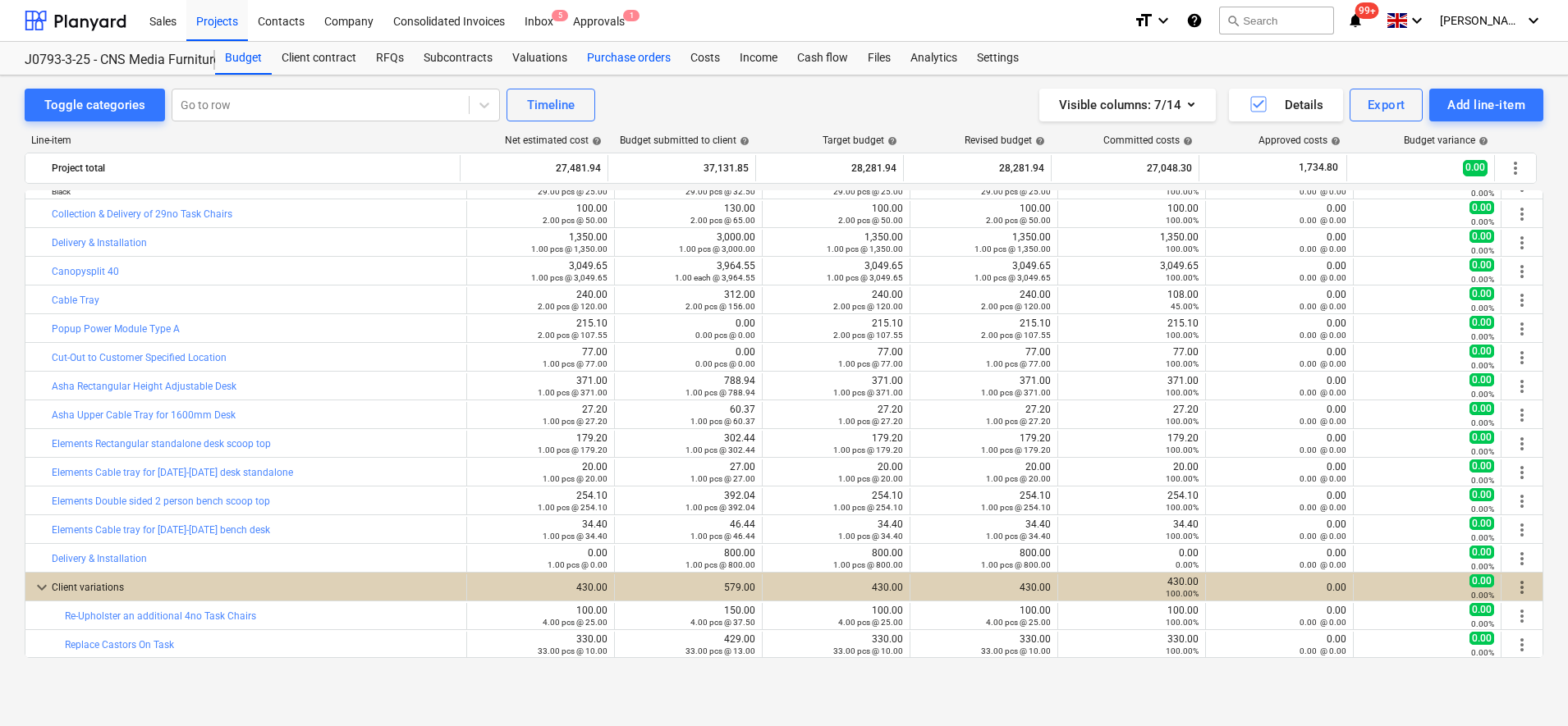
click at [642, 61] on div "Purchase orders" at bounding box center [628, 58] width 103 height 32
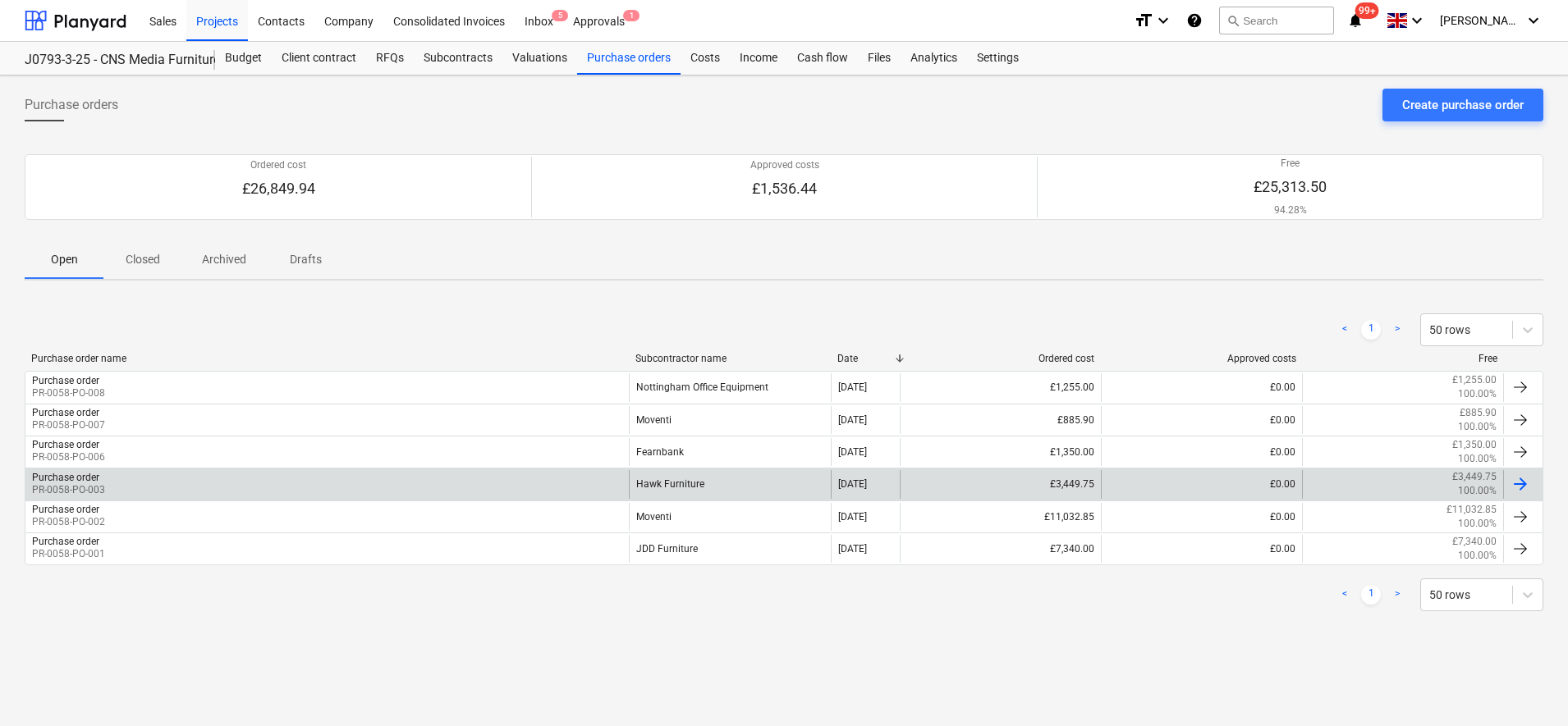
click at [333, 486] on div "Purchase order PR-0058-PO-003" at bounding box center [327, 484] width 603 height 28
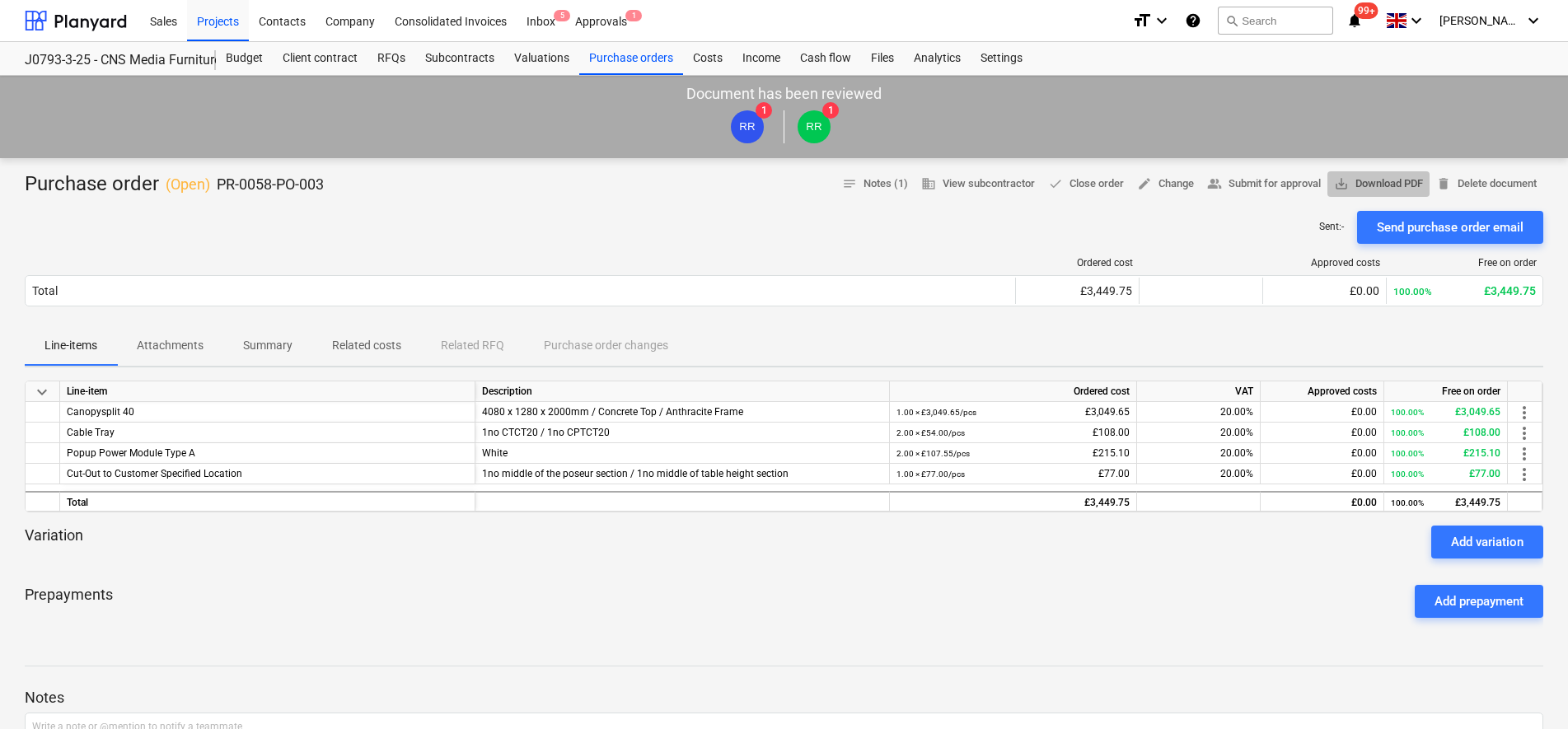
click at [1379, 185] on span "save_alt Download PDF" at bounding box center [1379, 184] width 89 height 19
click at [549, 13] on div "Inbox 5" at bounding box center [540, 20] width 49 height 42
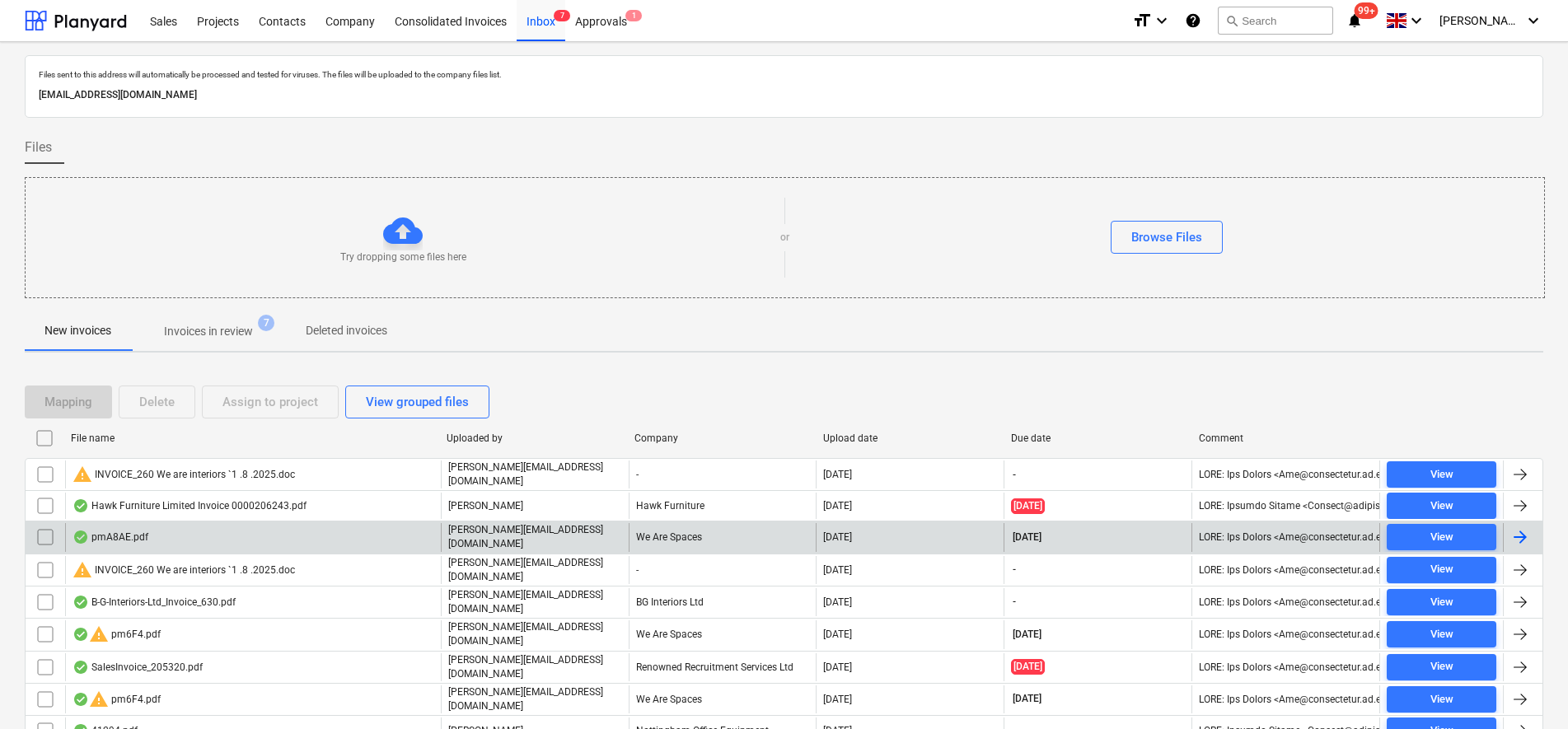
click at [167, 540] on div "pmA8AE.pdf" at bounding box center [253, 537] width 376 height 28
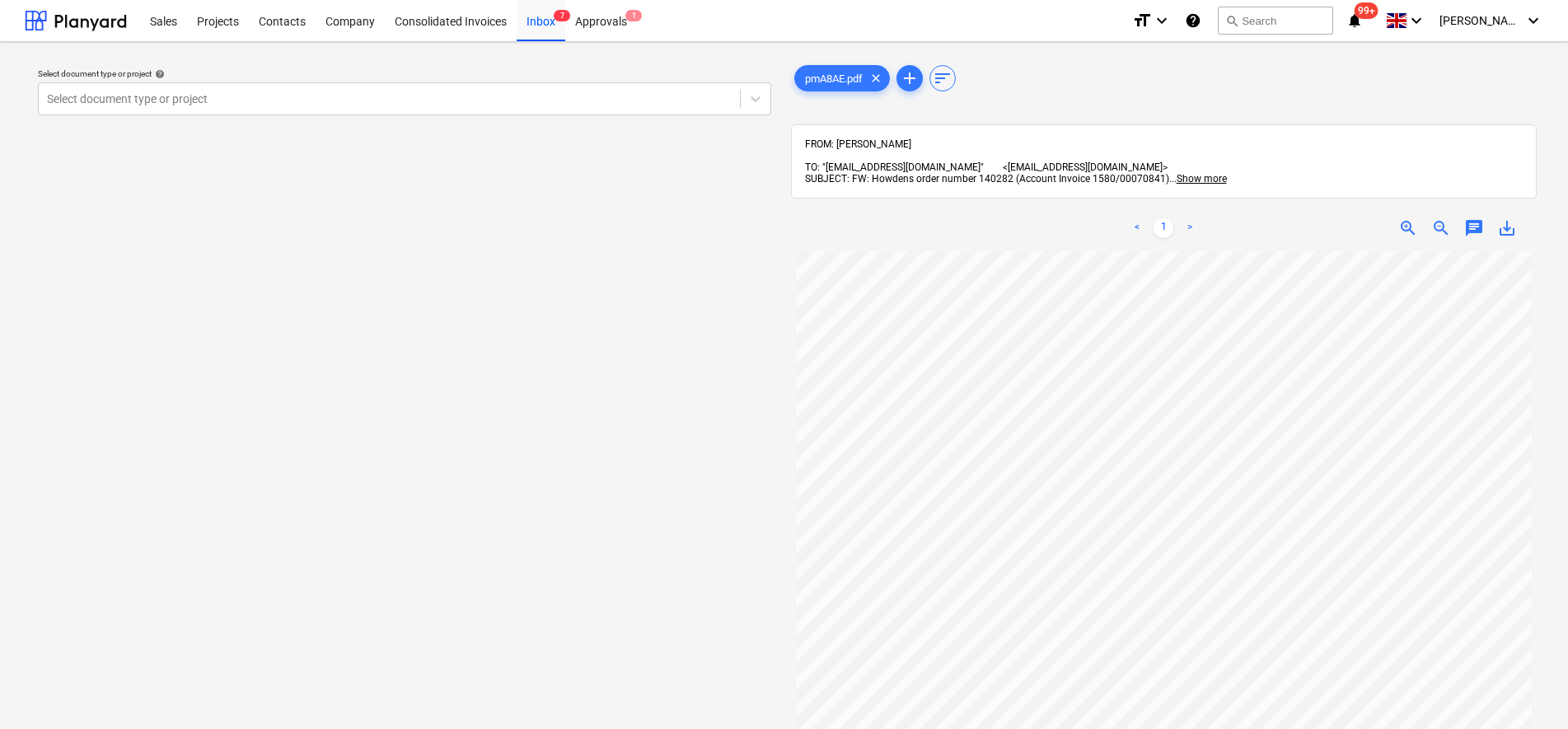
scroll to position [361, 0]
click at [546, 16] on div "Inbox 7" at bounding box center [540, 20] width 49 height 42
